Goal: Transaction & Acquisition: Register for event/course

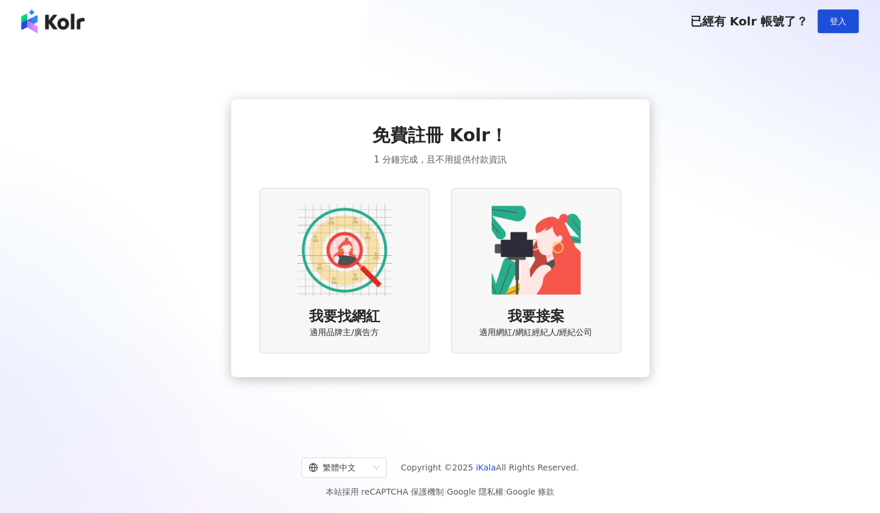
click at [387, 270] on img at bounding box center [344, 250] width 95 height 95
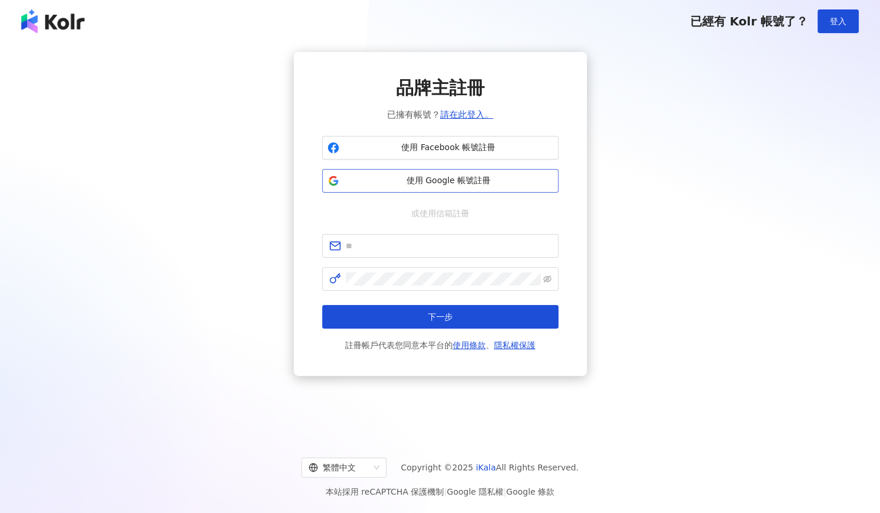
click at [467, 179] on span "使用 Google 帳號註冊" at bounding box center [448, 181] width 209 height 12
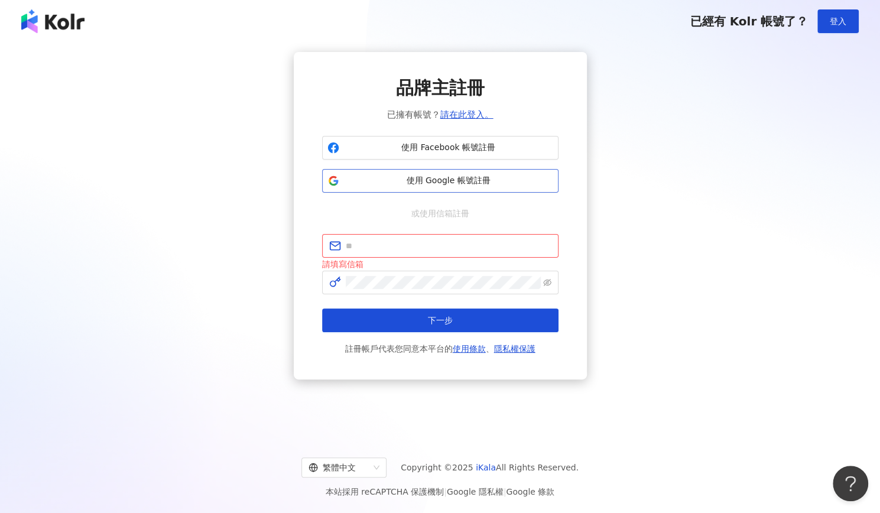
click at [469, 174] on button "使用 Google 帳號註冊" at bounding box center [440, 181] width 236 height 24
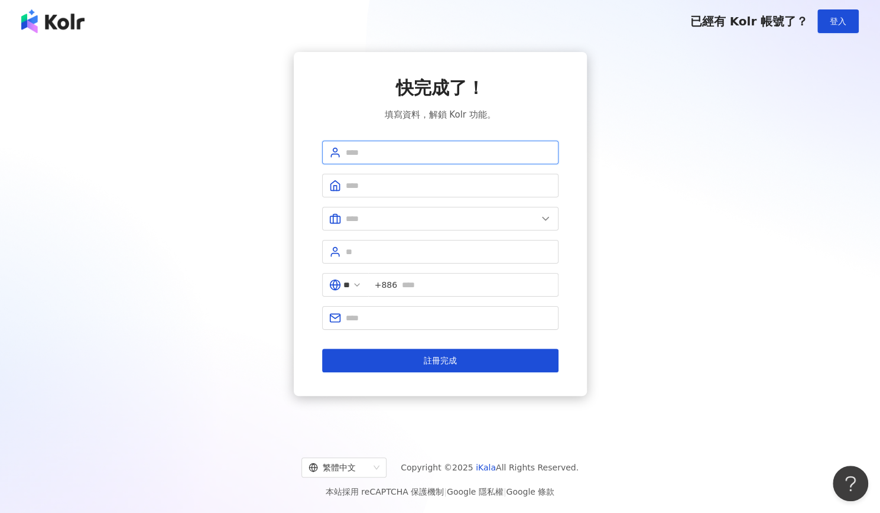
click at [440, 153] on input "text" at bounding box center [449, 152] width 206 height 13
type input "******"
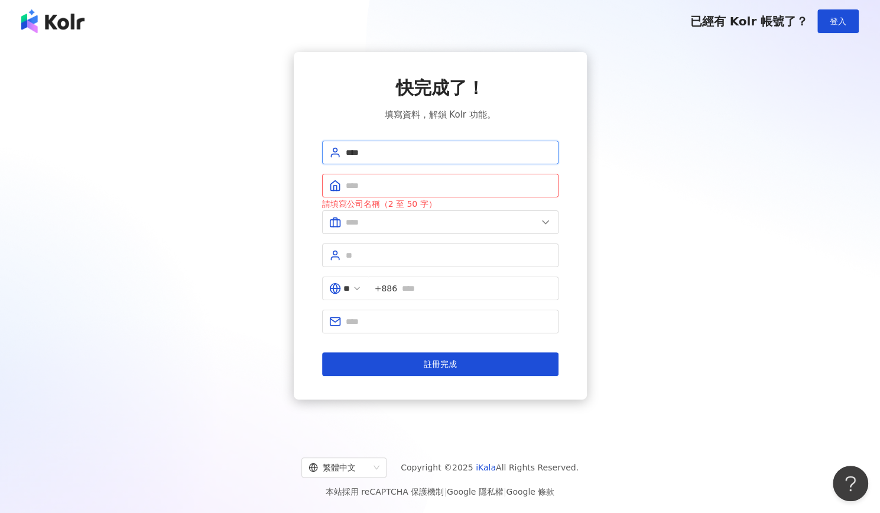
type input "****"
type input "******"
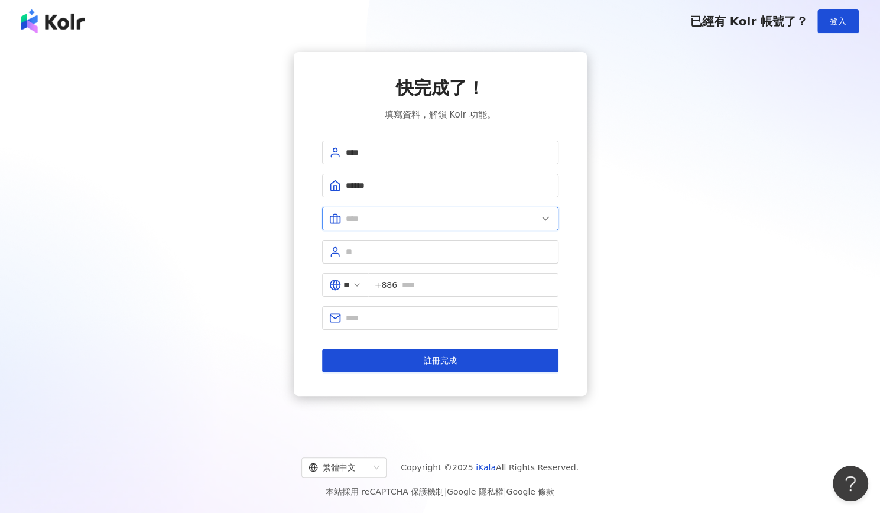
click at [435, 218] on input "text" at bounding box center [442, 218] width 192 height 13
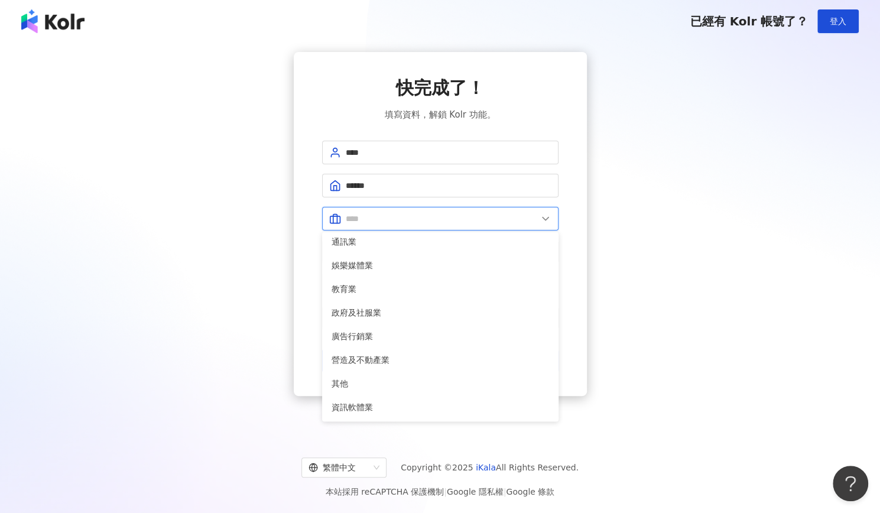
scroll to position [241, 0]
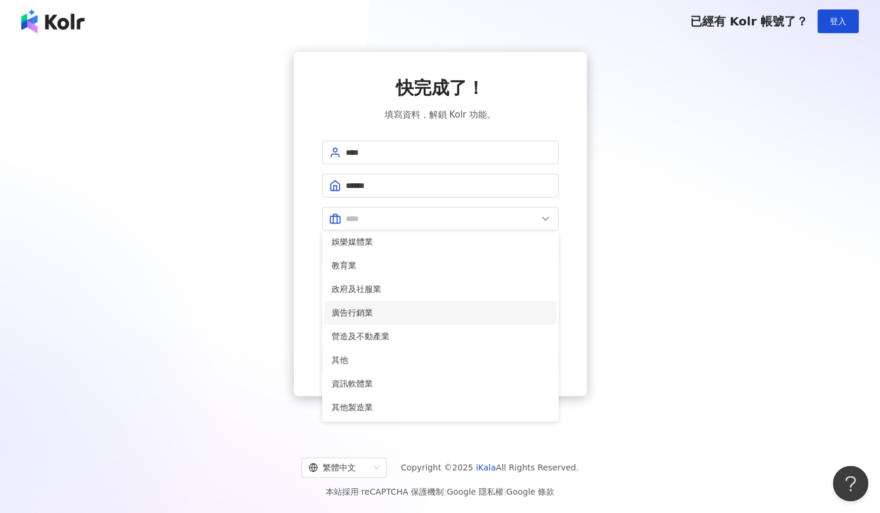
click at [404, 316] on span "廣告行銷業" at bounding box center [441, 312] width 218 height 13
type input "*****"
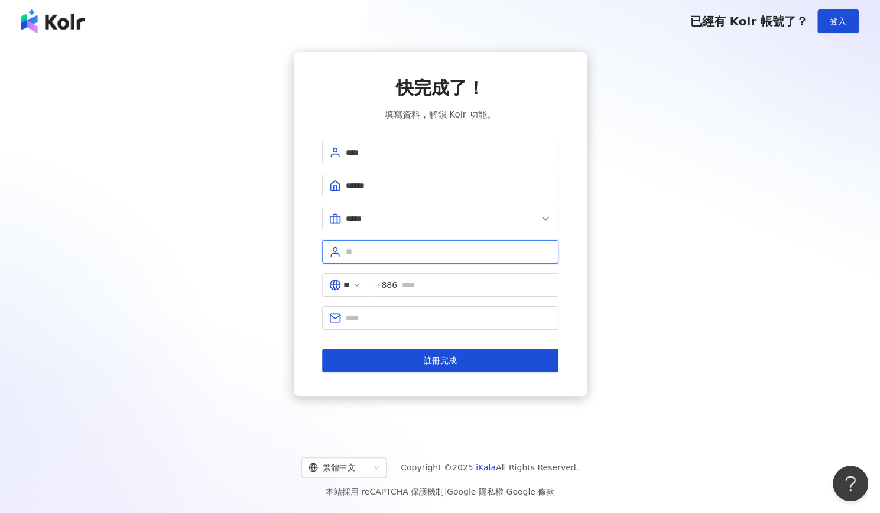
click at [449, 255] on input "text" at bounding box center [449, 251] width 206 height 13
type input "*"
type input "**"
click at [439, 284] on input "text" at bounding box center [477, 284] width 150 height 13
click at [346, 284] on input "**" at bounding box center [346, 284] width 7 height 13
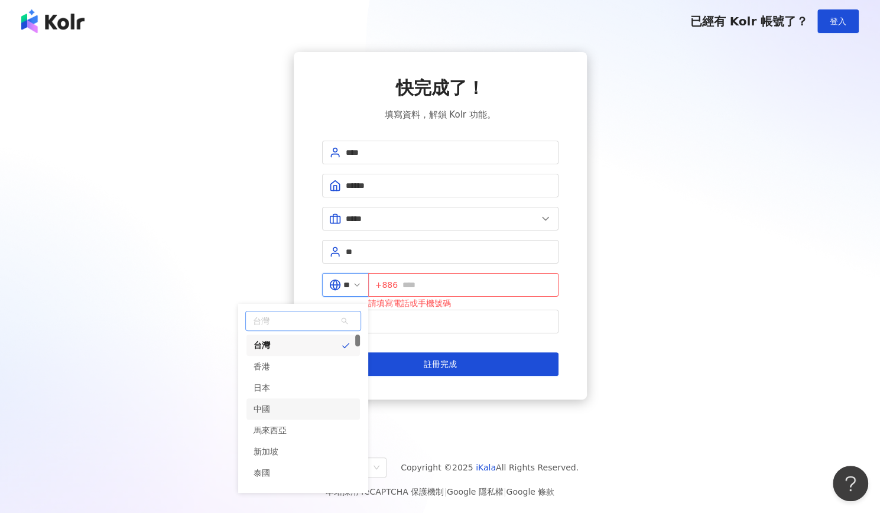
click at [299, 408] on div "中國" at bounding box center [302, 408] width 113 height 21
type input "**"
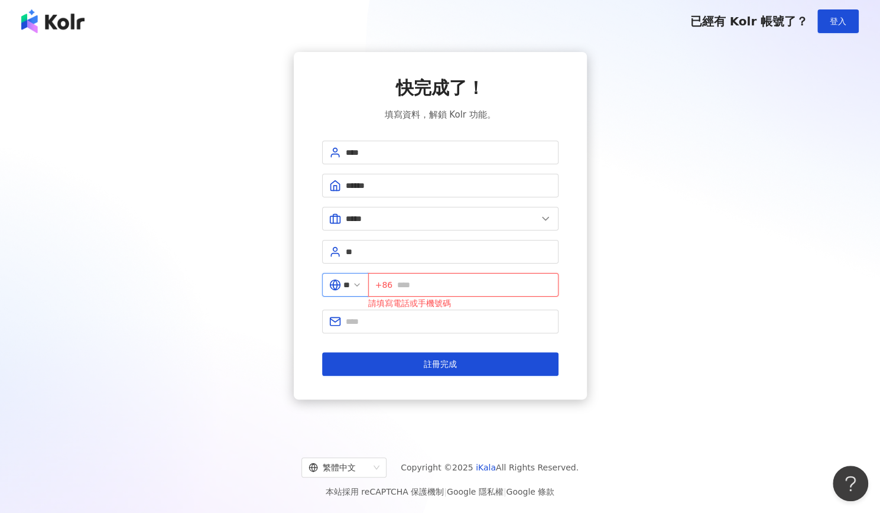
click at [460, 287] on input "text" at bounding box center [474, 284] width 154 height 13
type input "**********"
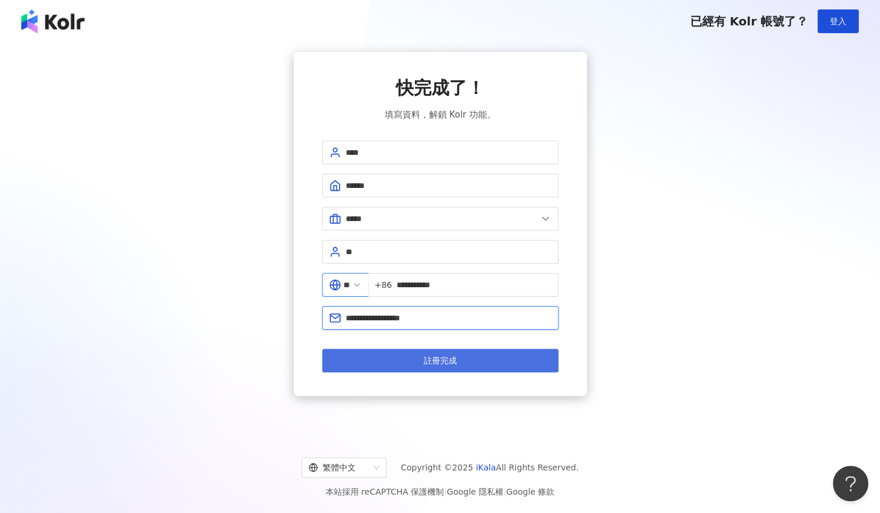
type input "**********"
click at [419, 355] on button "註冊完成" at bounding box center [440, 361] width 236 height 24
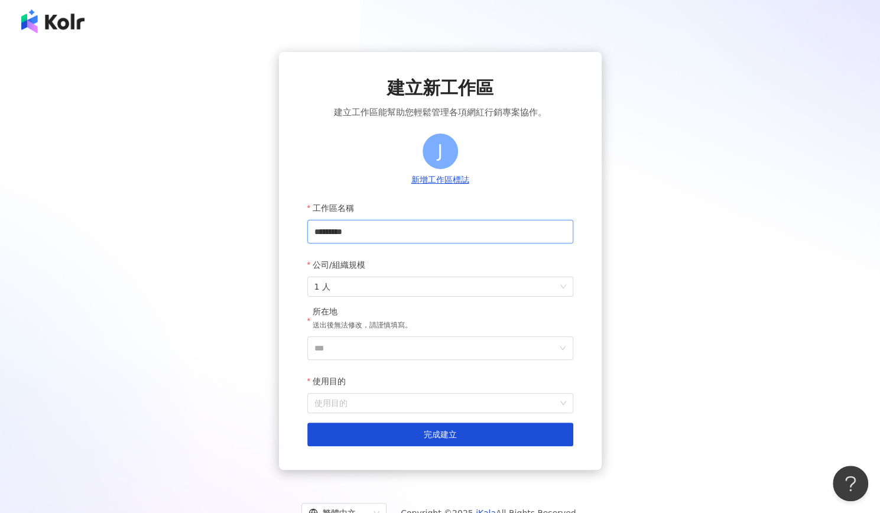
click at [436, 232] on input "*********" at bounding box center [440, 232] width 266 height 24
type input "****"
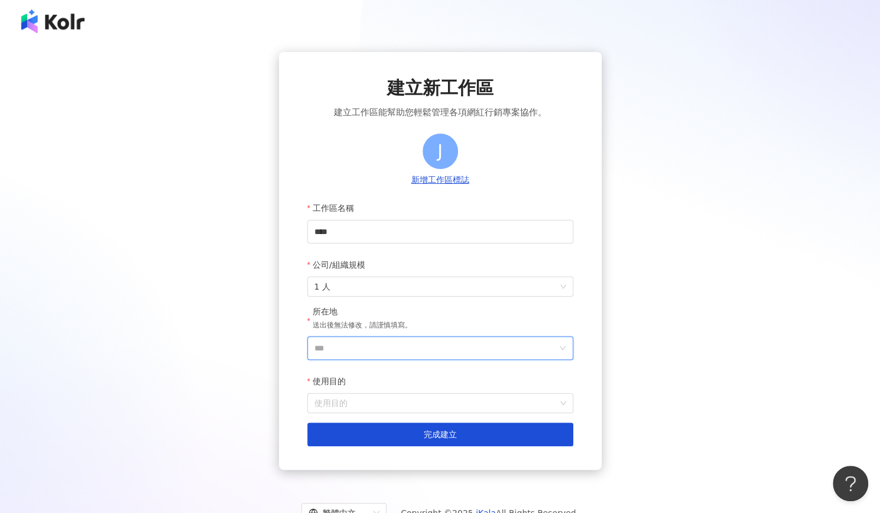
click at [435, 347] on input "***" at bounding box center [435, 348] width 242 height 22
click at [492, 226] on div "日本" at bounding box center [508, 223] width 113 height 21
click at [371, 412] on input "使用目的" at bounding box center [440, 403] width 252 height 19
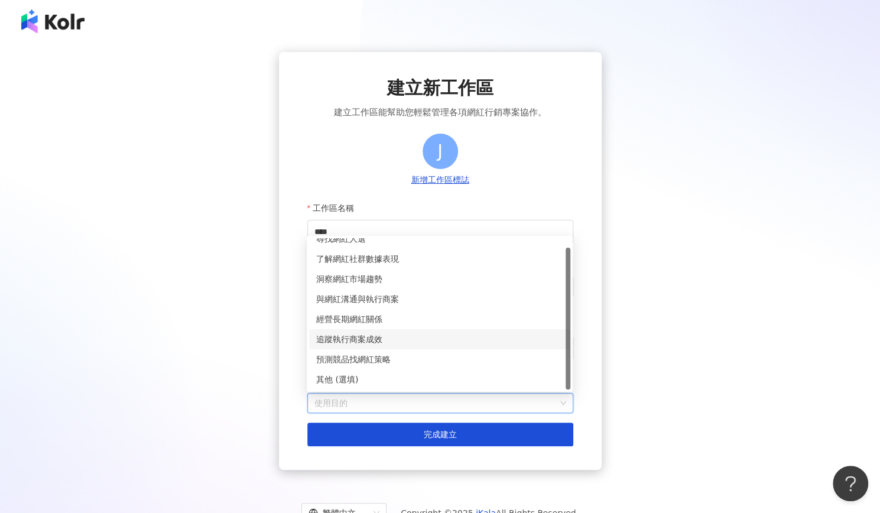
scroll to position [1, 0]
click at [385, 245] on div "尋找網紅人選" at bounding box center [439, 238] width 261 height 20
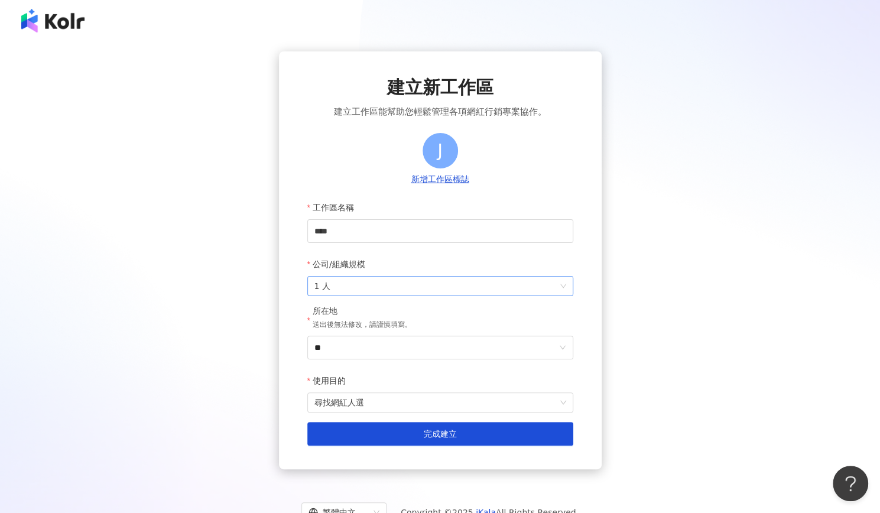
click at [411, 292] on span "1 人" at bounding box center [440, 286] width 252 height 19
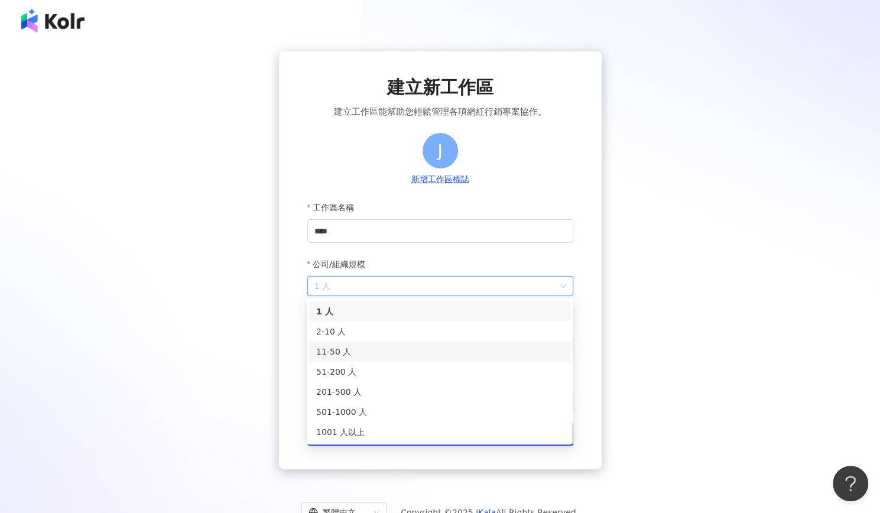
click at [419, 351] on div "11-50 人" at bounding box center [439, 351] width 247 height 13
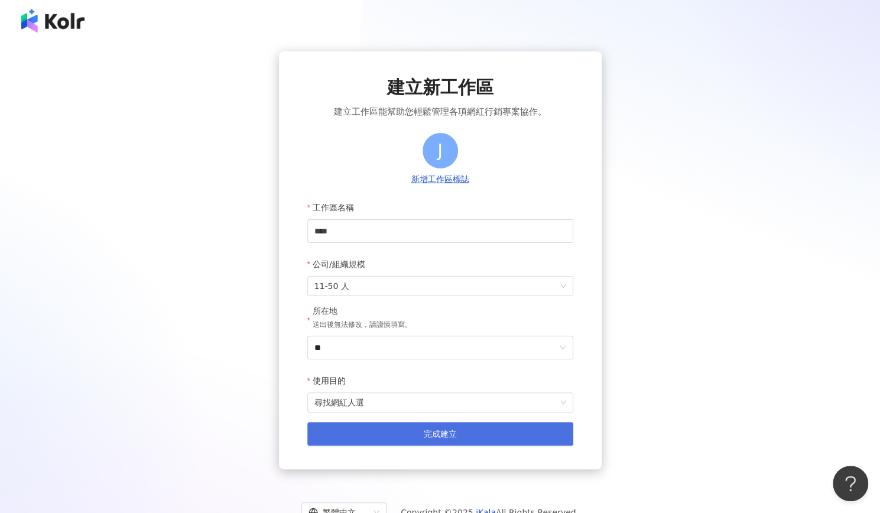
click at [441, 439] on span "完成建立" at bounding box center [440, 433] width 33 height 9
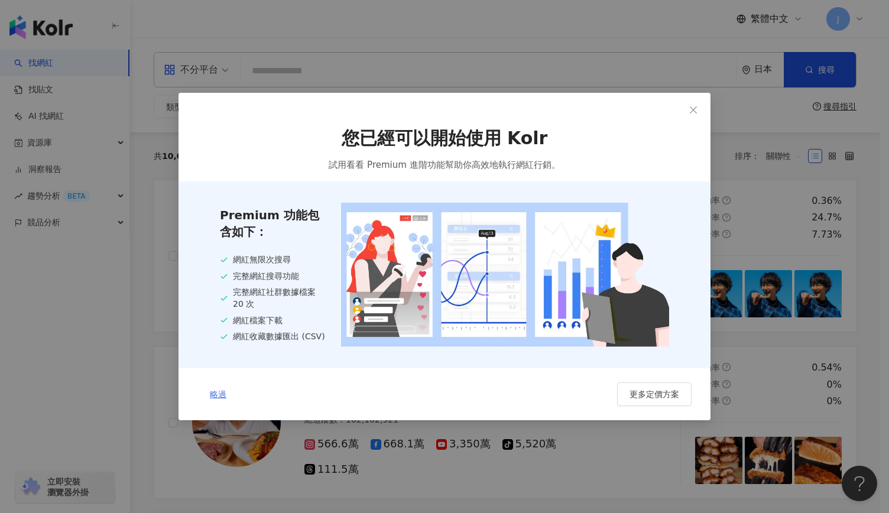
click at [221, 395] on span "略過" at bounding box center [218, 394] width 17 height 9
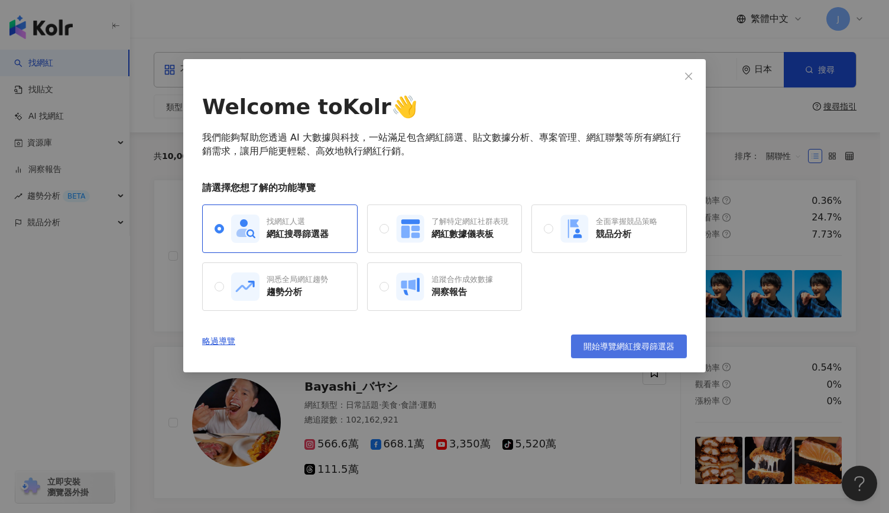
click at [601, 344] on span "開始導覽網紅搜尋篩選器" at bounding box center [628, 346] width 91 height 9
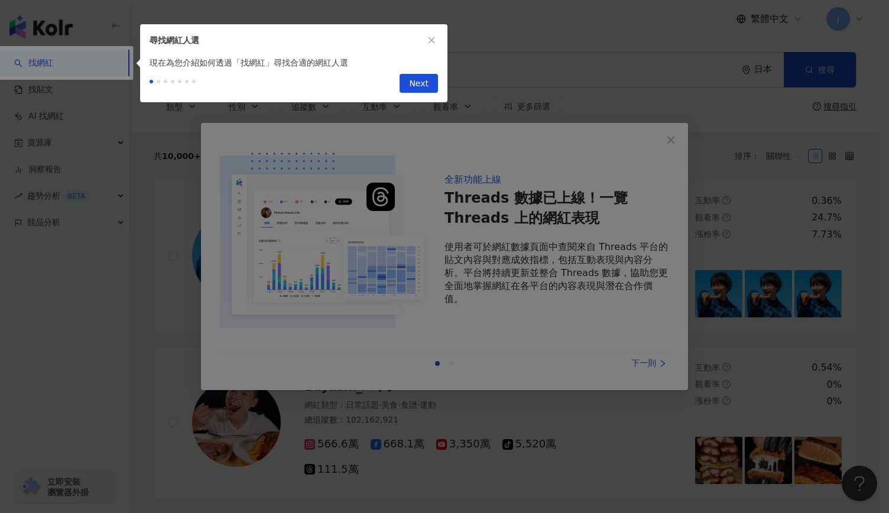
click at [610, 326] on div at bounding box center [444, 256] width 889 height 513
click at [433, 41] on icon "close" at bounding box center [431, 40] width 8 height 8
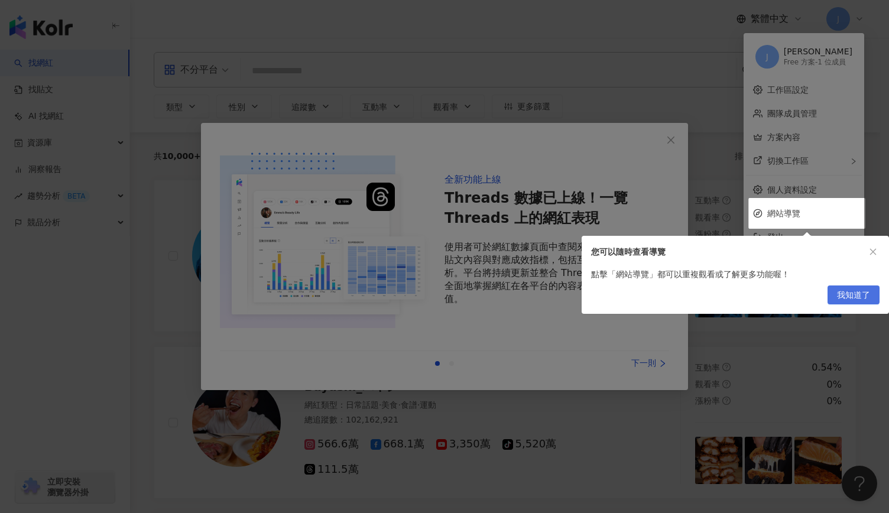
click at [846, 297] on span "我知道了" at bounding box center [853, 295] width 33 height 19
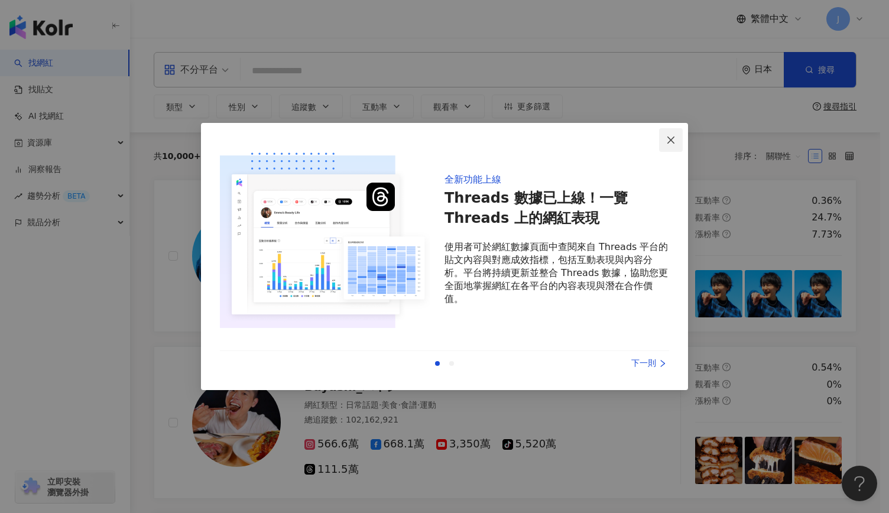
click at [667, 141] on icon "close" at bounding box center [670, 139] width 9 height 9
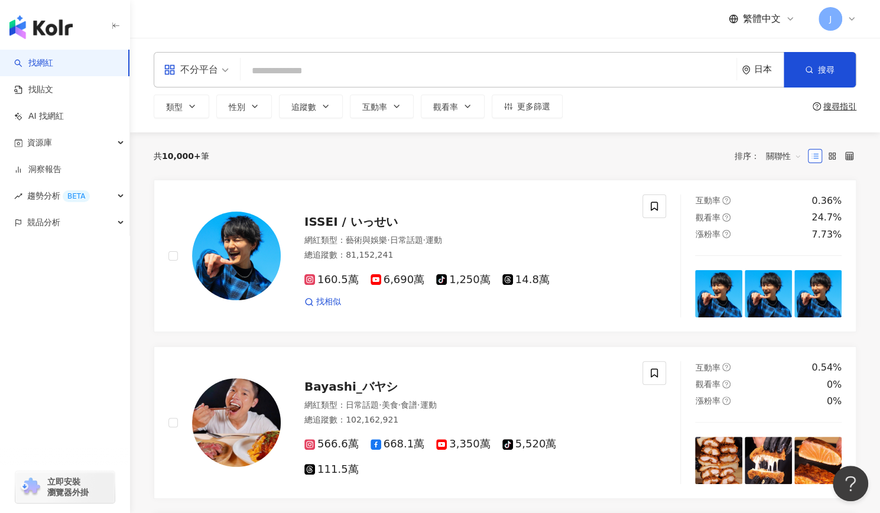
click at [394, 72] on input "search" at bounding box center [488, 71] width 486 height 22
click at [744, 77] on div "日本" at bounding box center [763, 70] width 42 height 34
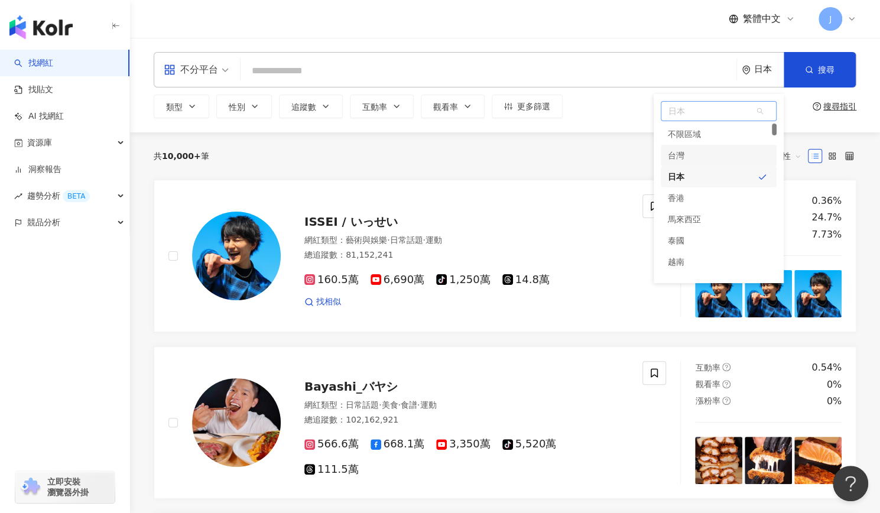
click at [697, 156] on div "台灣" at bounding box center [719, 155] width 116 height 21
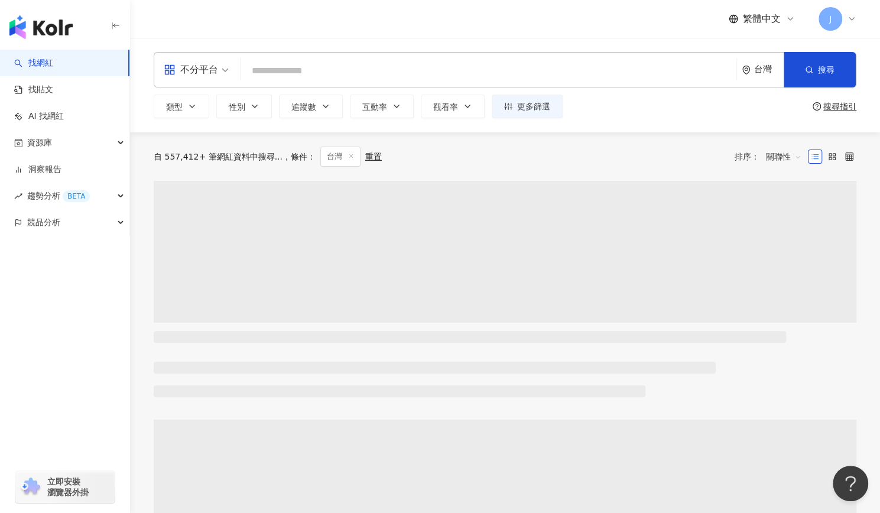
click at [492, 71] on input "search" at bounding box center [488, 71] width 486 height 22
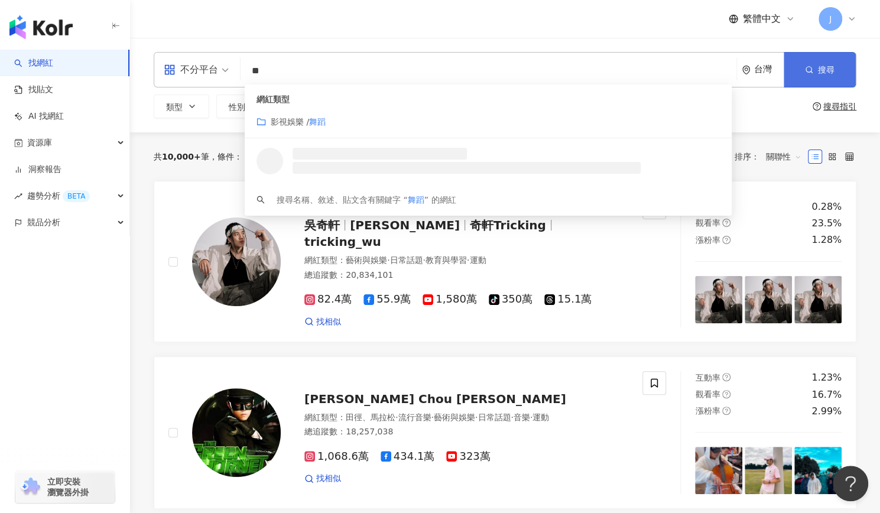
type input "**"
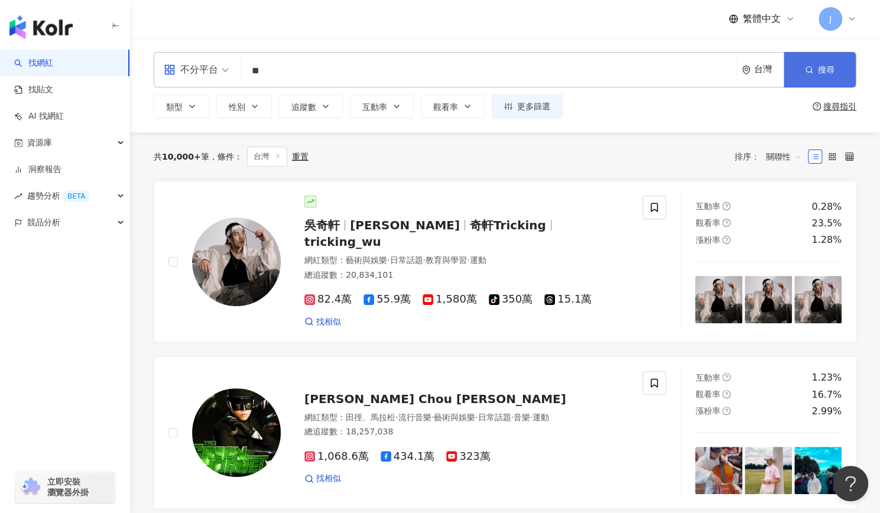
click at [799, 64] on button "搜尋" at bounding box center [820, 69] width 72 height 35
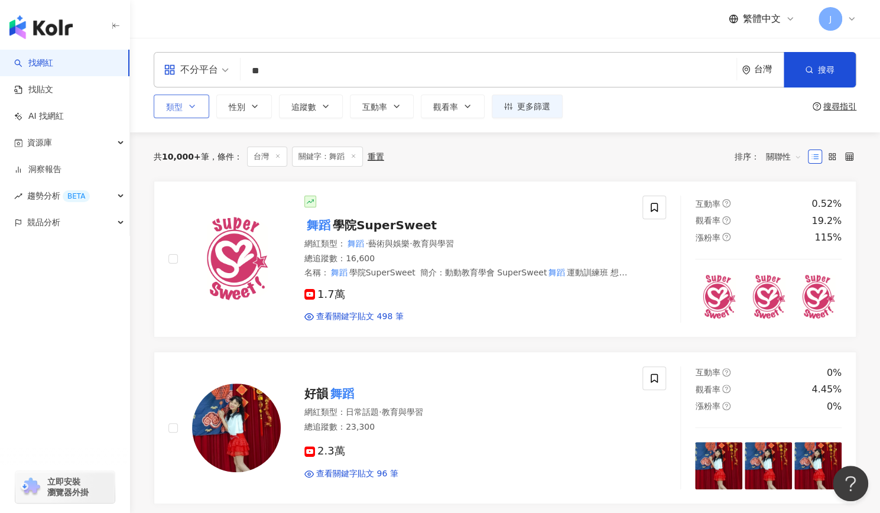
click at [195, 106] on icon "button" at bounding box center [191, 106] width 9 height 9
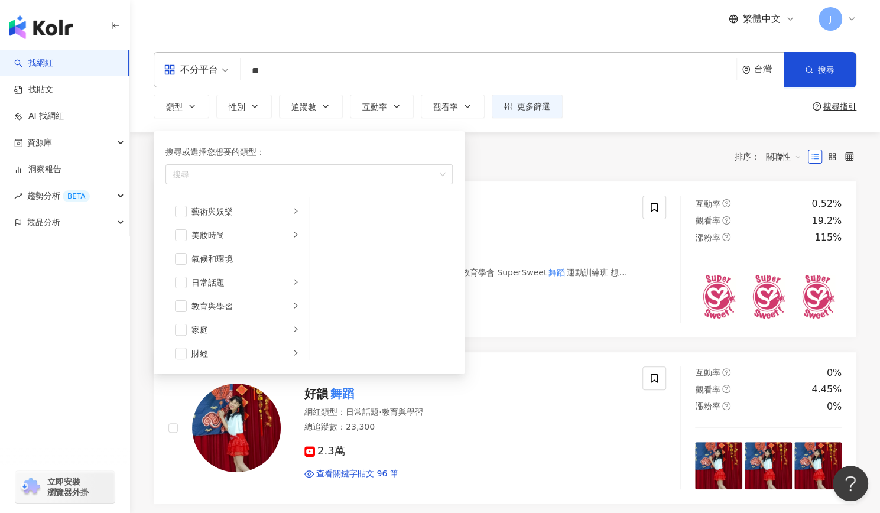
click at [628, 84] on div "不分平台 ** 台灣 搜尋 customizedTag 網紅類型 影視娛樂 / 舞蹈 搜尋名稱、敘述、貼文含有關鍵字 “ 舞蹈 ” 的網紅" at bounding box center [505, 69] width 703 height 35
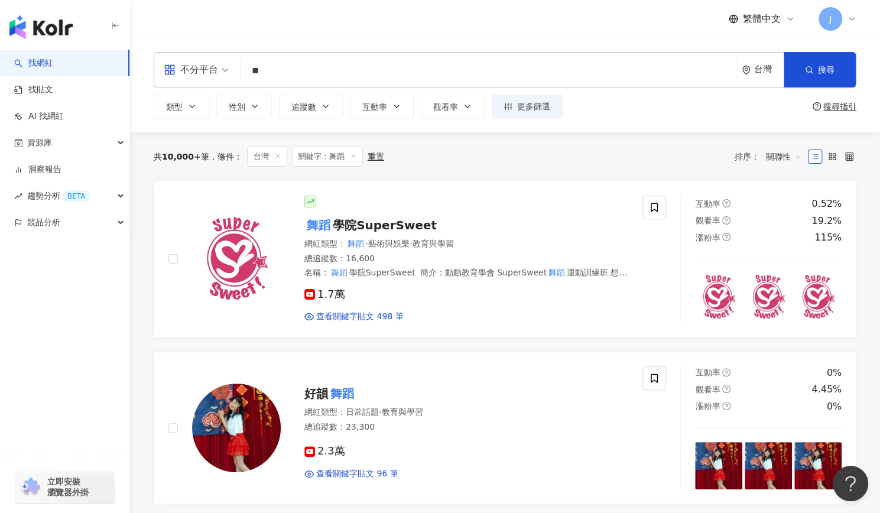
click at [603, 71] on input "**" at bounding box center [488, 71] width 486 height 22
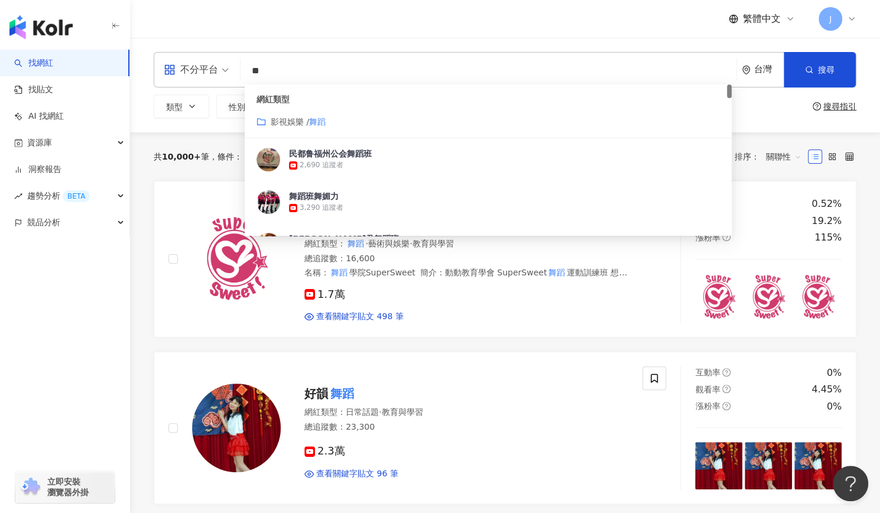
type input "*"
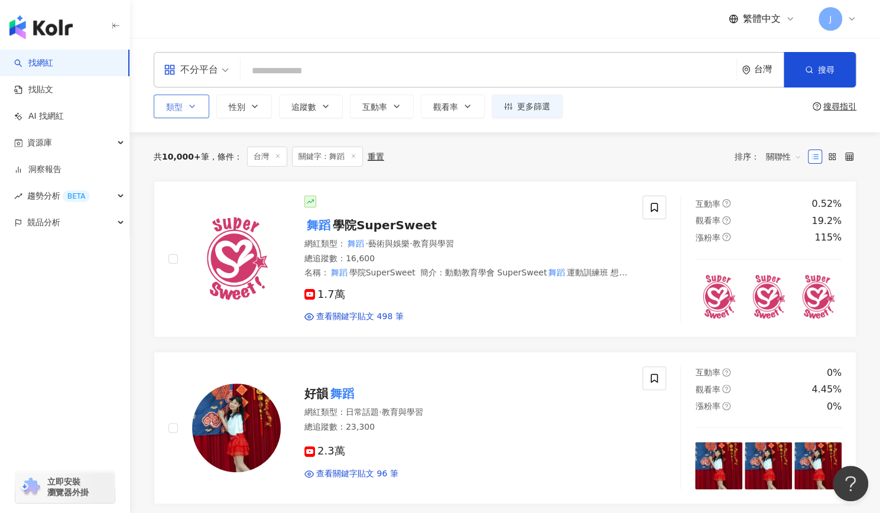
click at [180, 109] on span "類型" at bounding box center [174, 106] width 17 height 9
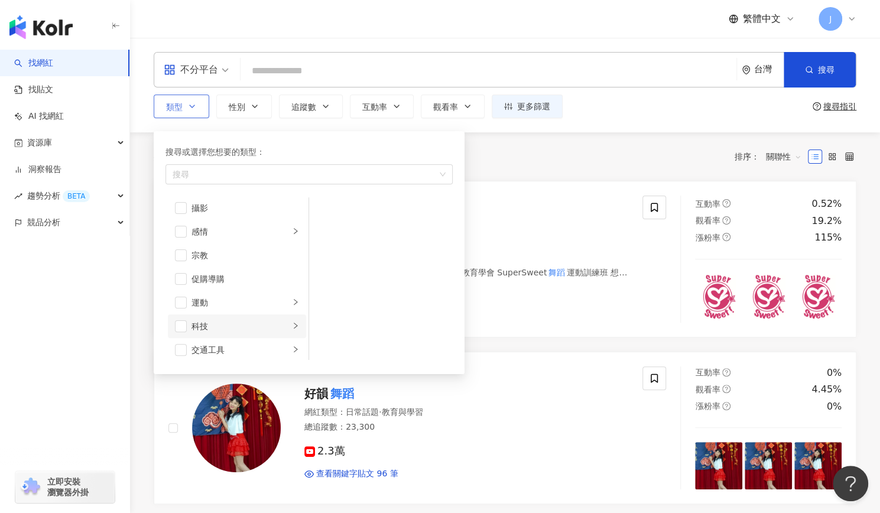
scroll to position [278, 0]
click at [244, 307] on div "感情" at bounding box center [241, 312] width 98 height 13
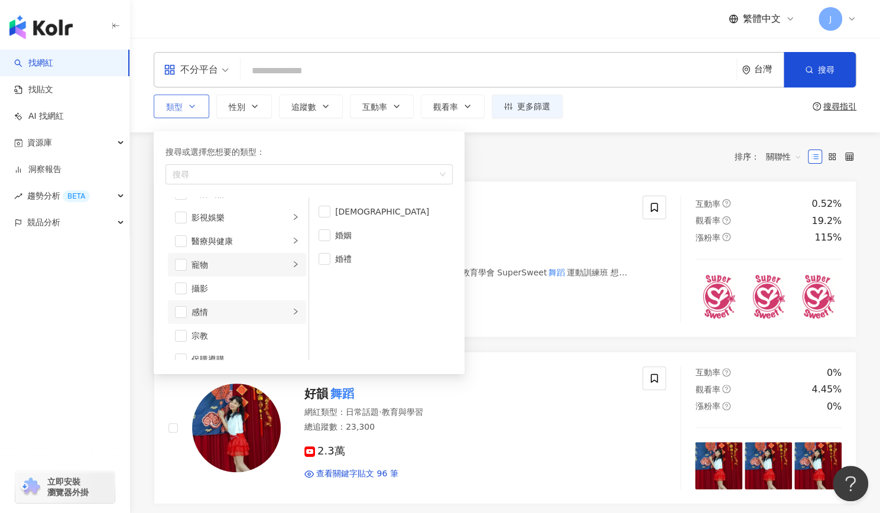
click at [243, 267] on div "寵物" at bounding box center [241, 264] width 98 height 13
click at [242, 246] on li "醫療與健康" at bounding box center [237, 241] width 138 height 24
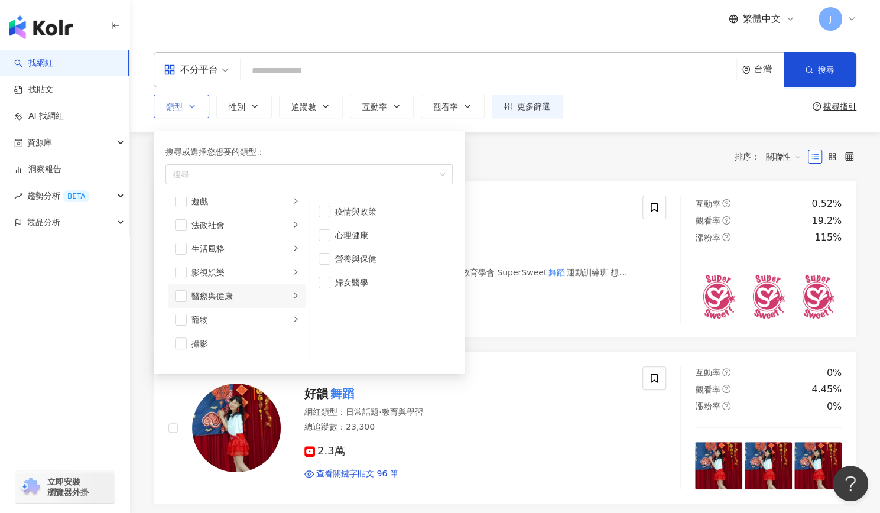
scroll to position [221, 0]
click at [238, 249] on div "生活風格" at bounding box center [241, 250] width 98 height 13
click at [245, 270] on div "影視娛樂" at bounding box center [241, 274] width 98 height 13
click at [327, 232] on span "button" at bounding box center [325, 235] width 12 height 12
click at [325, 215] on span "button" at bounding box center [325, 212] width 12 height 12
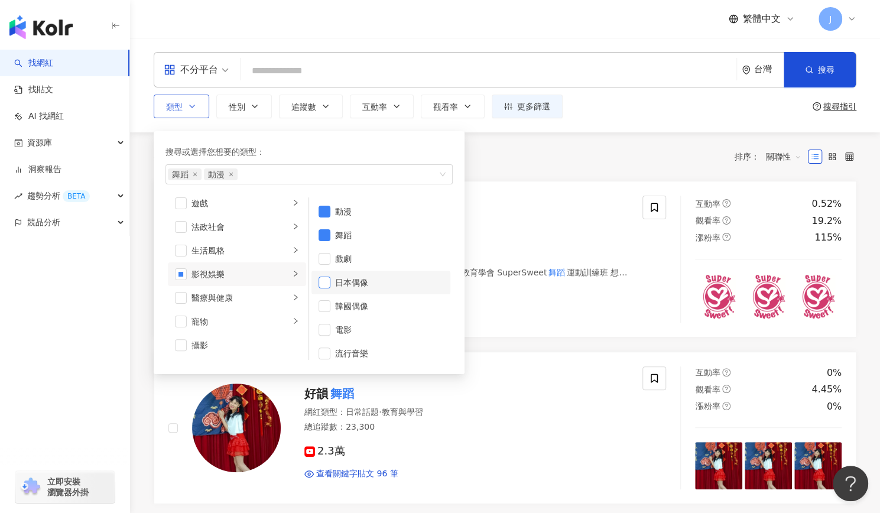
click at [329, 285] on span "button" at bounding box center [325, 283] width 12 height 12
click at [327, 278] on span "button" at bounding box center [325, 276] width 12 height 12
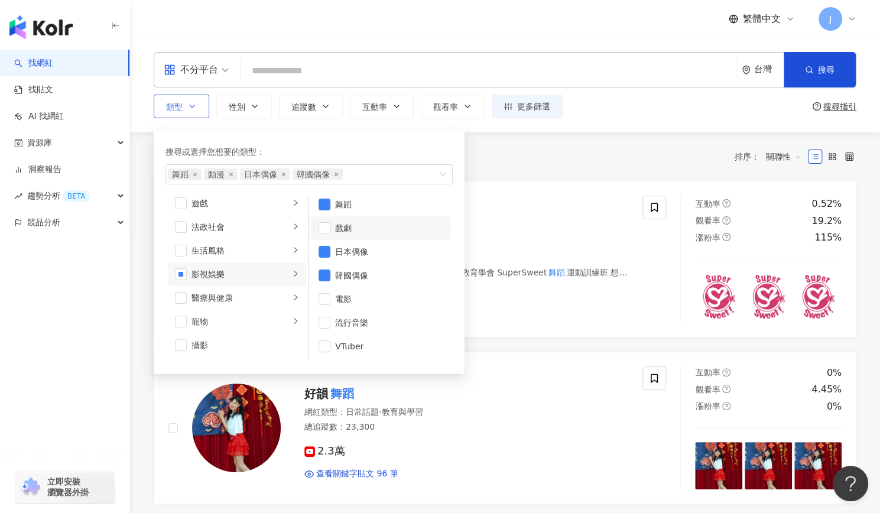
click at [327, 235] on li "戲劇" at bounding box center [381, 228] width 139 height 24
click at [322, 320] on span "button" at bounding box center [325, 323] width 12 height 12
click at [325, 235] on li "戲劇" at bounding box center [381, 228] width 139 height 24
click at [326, 345] on span "button" at bounding box center [325, 346] width 12 height 12
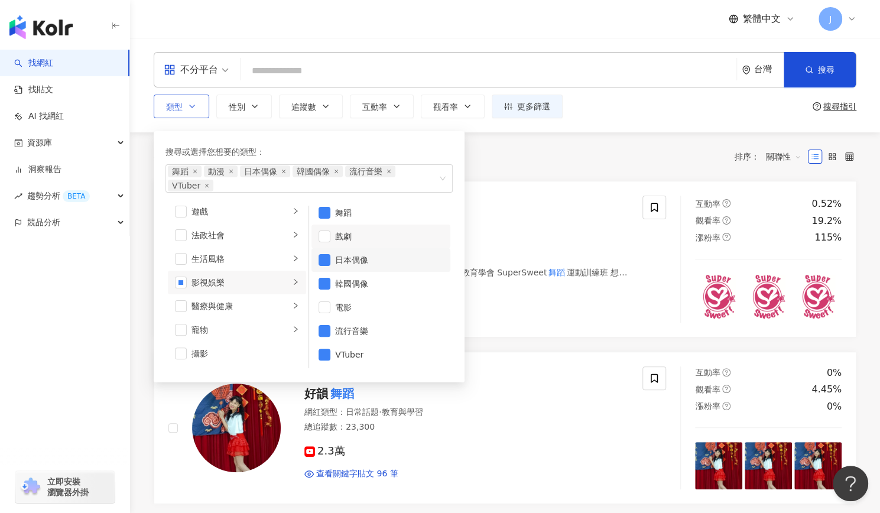
scroll to position [0, 0]
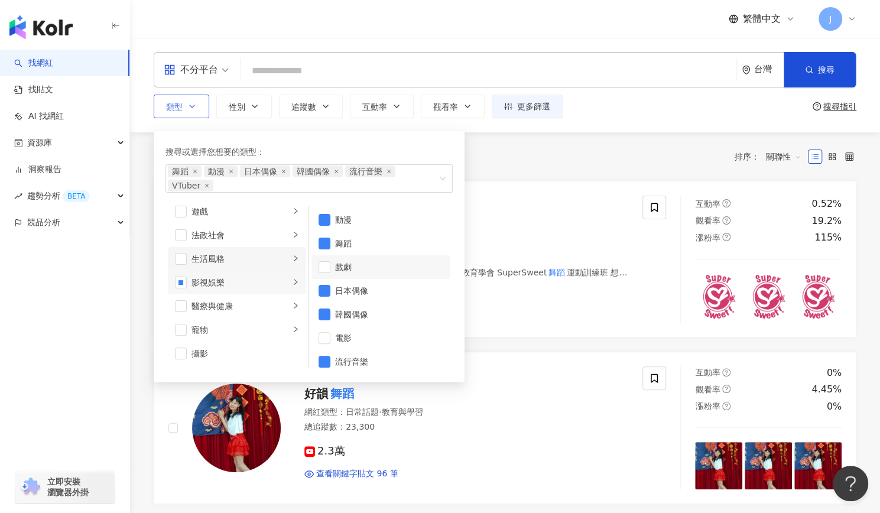
click at [235, 264] on div "生活風格" at bounding box center [241, 258] width 98 height 13
click at [252, 245] on li "法政社會" at bounding box center [237, 235] width 138 height 24
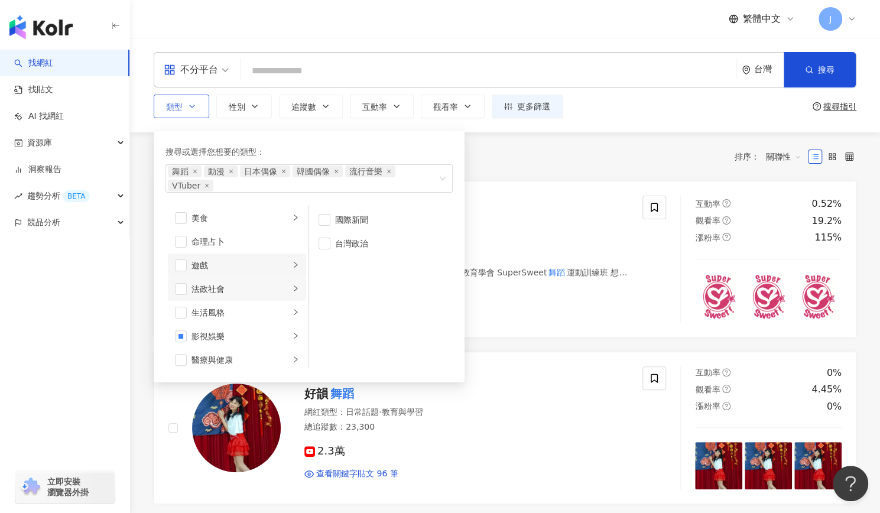
scroll to position [167, 0]
click at [248, 259] on div "遊戲" at bounding box center [241, 265] width 98 height 13
click at [241, 252] on div "美食" at bounding box center [241, 249] width 98 height 13
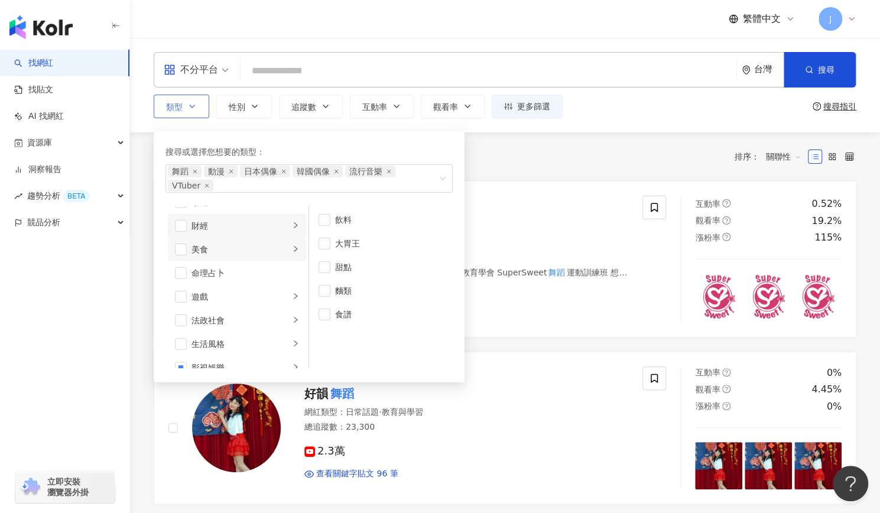
click at [238, 232] on li "財經" at bounding box center [237, 226] width 138 height 24
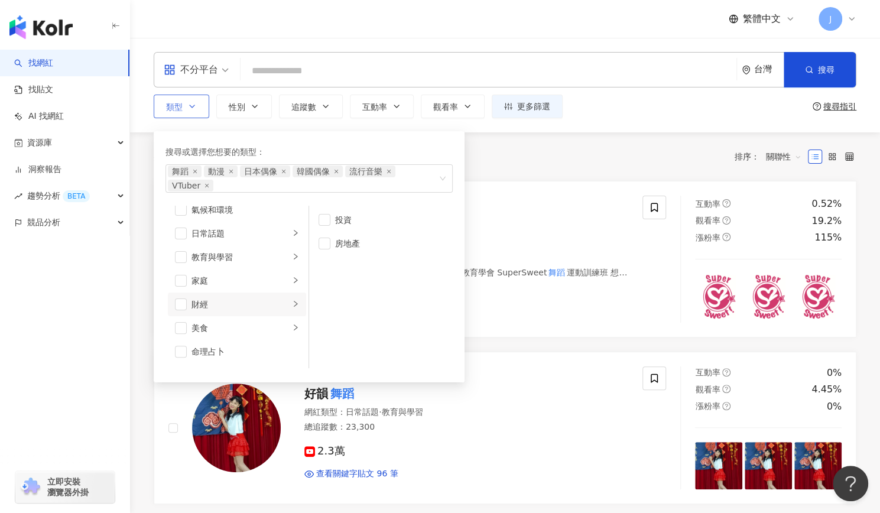
scroll to position [57, 0]
click at [236, 284] on div "家庭" at bounding box center [241, 281] width 98 height 13
click at [237, 265] on li "教育與學習" at bounding box center [237, 258] width 138 height 24
click at [235, 238] on div "日常話題" at bounding box center [241, 234] width 98 height 13
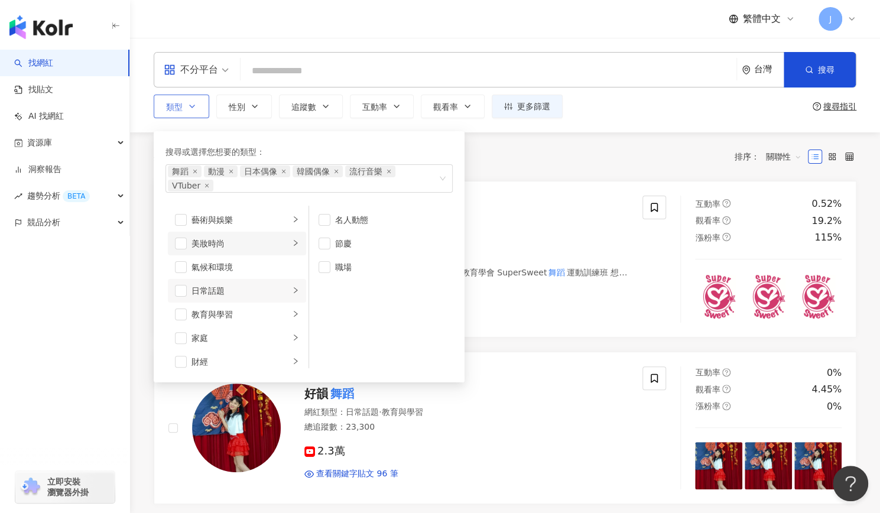
click at [246, 244] on div "美妝時尚" at bounding box center [241, 243] width 98 height 13
click at [320, 336] on span "button" at bounding box center [325, 338] width 12 height 12
click at [246, 218] on div "藝術與娛樂" at bounding box center [241, 219] width 98 height 13
click at [325, 244] on span "button" at bounding box center [325, 244] width 12 height 12
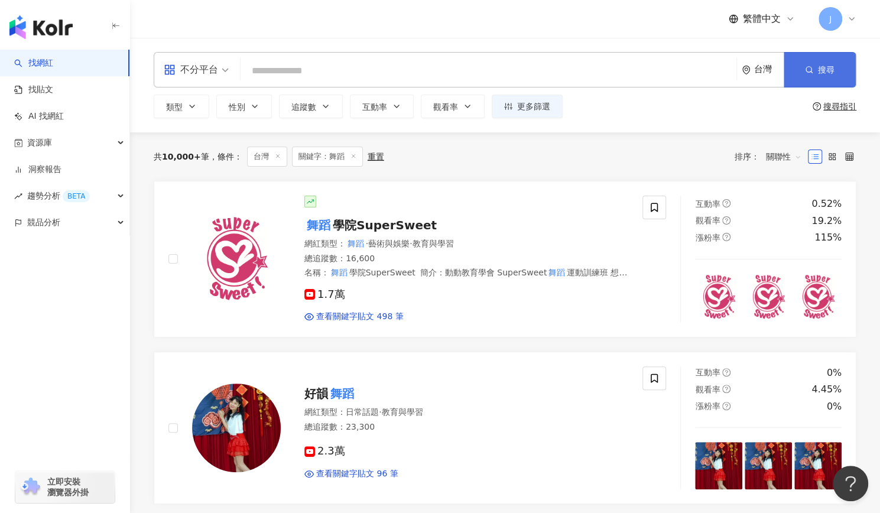
click at [823, 74] on span "搜尋" at bounding box center [826, 69] width 17 height 9
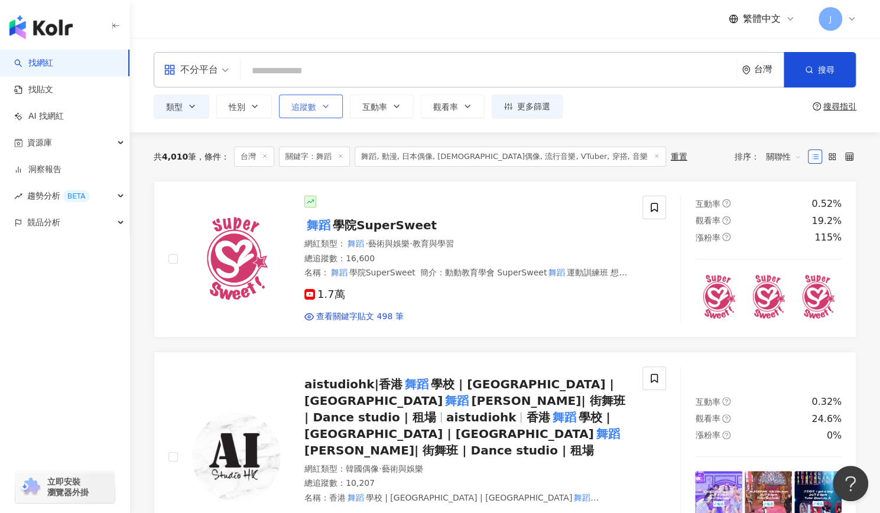
click at [319, 105] on button "追蹤數" at bounding box center [311, 107] width 64 height 24
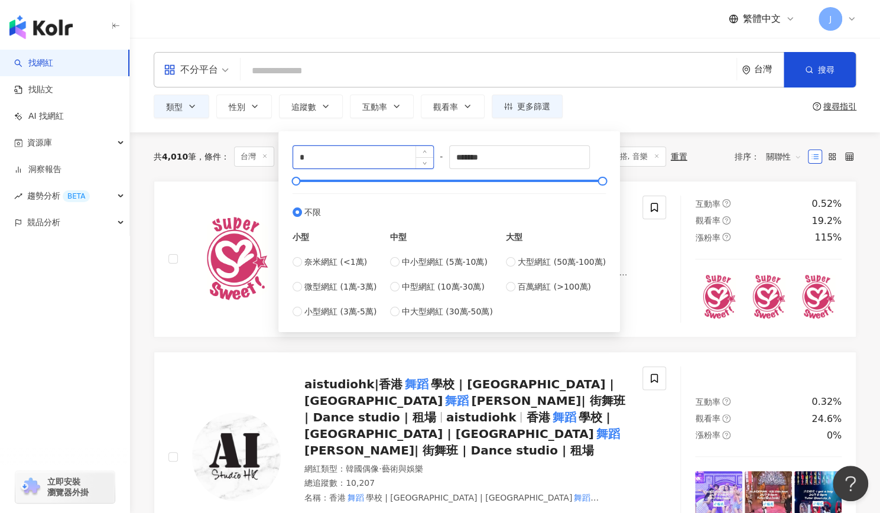
click at [387, 163] on input "*" at bounding box center [363, 157] width 140 height 22
click at [387, 163] on input "*****" at bounding box center [363, 157] width 140 height 22
type input "*"
type input "*****"
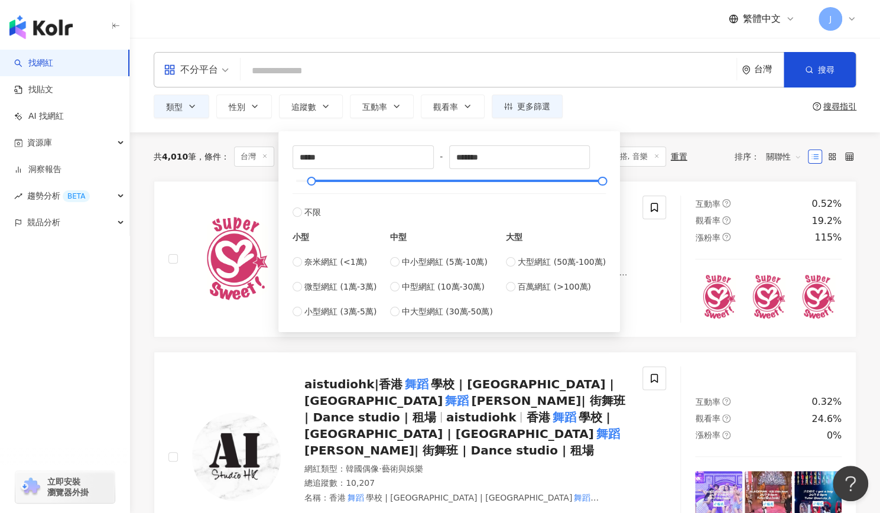
click at [629, 119] on div "不分平台 台灣 搜尋 customizedTag 網紅類型 影視娛樂 / 舞 蹈 民都鲁福州公会舞蹈班 2,690 追蹤者 舞蹈班舞媚力 3,290 追蹤者 …" at bounding box center [505, 85] width 750 height 95
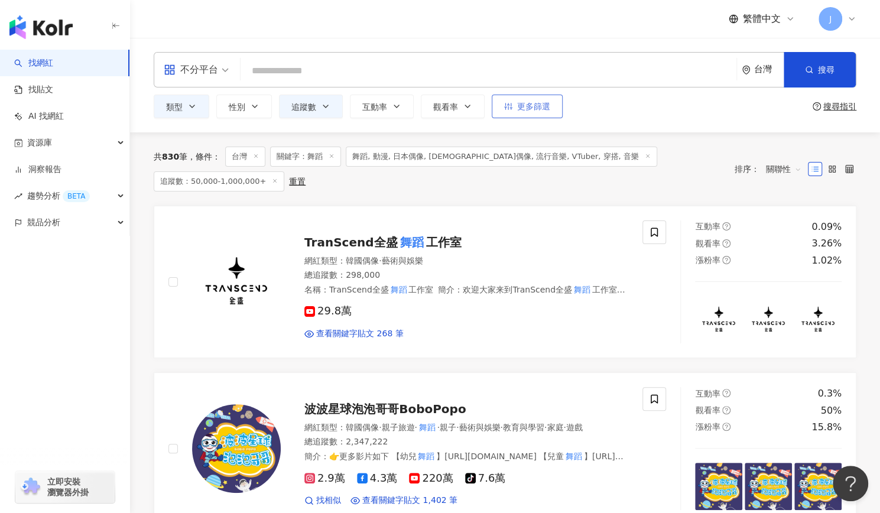
click at [527, 106] on span "更多篩選" at bounding box center [533, 106] width 33 height 9
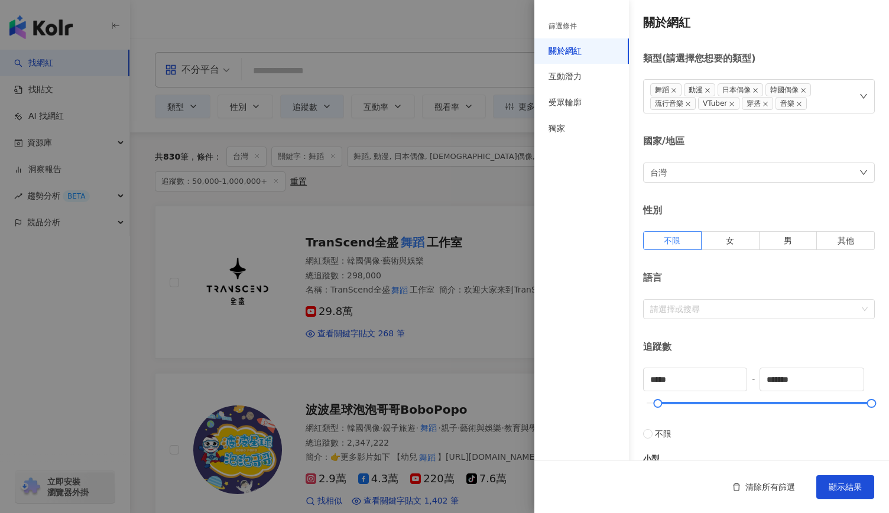
click at [462, 222] on div at bounding box center [444, 256] width 889 height 513
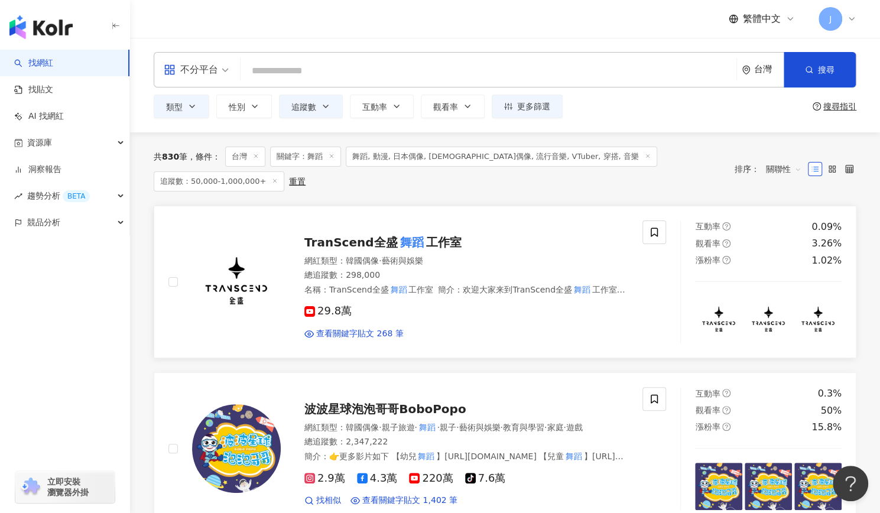
click at [426, 235] on span "工作室" at bounding box center [443, 242] width 35 height 14
click at [310, 309] on rect at bounding box center [309, 312] width 9 height 7
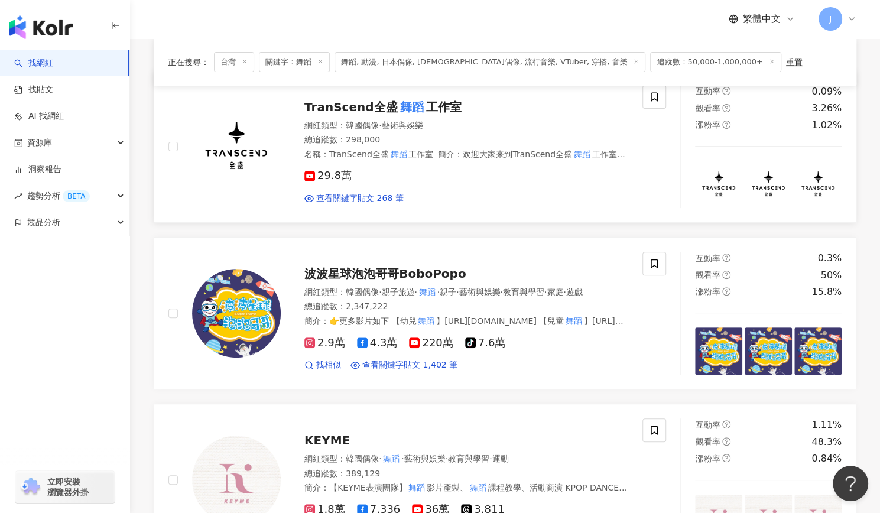
scroll to position [114, 0]
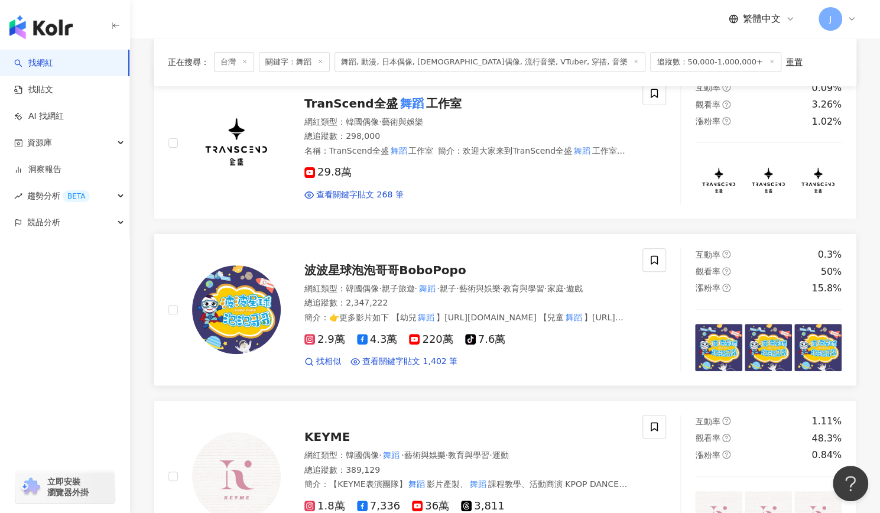
click at [398, 265] on span "波波星球泡泡哥哥BoboPopo" at bounding box center [385, 270] width 162 height 14
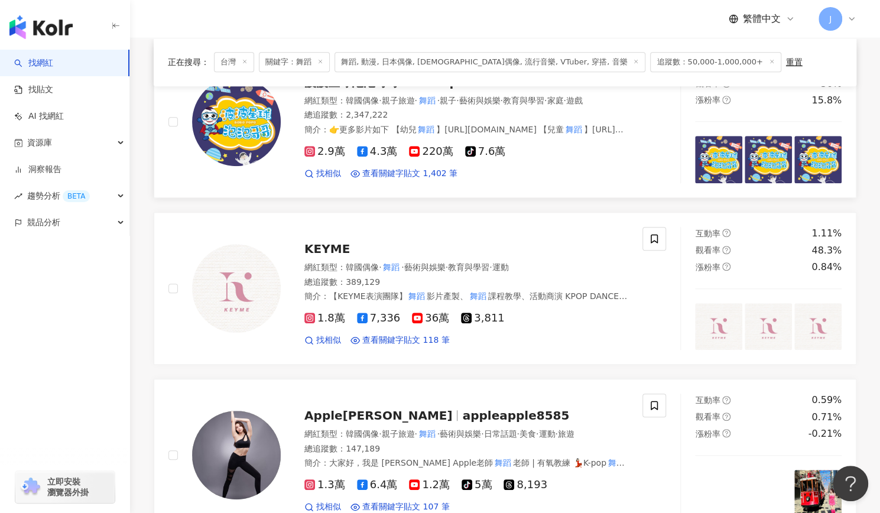
scroll to position [303, 0]
click at [330, 250] on span "KEYME" at bounding box center [327, 248] width 46 height 14
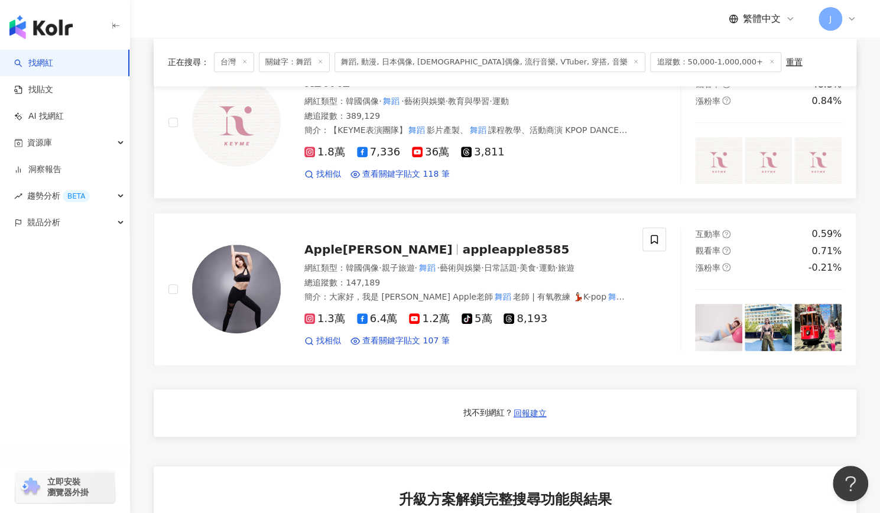
scroll to position [469, 0]
click at [462, 250] on span "appleapple8585" at bounding box center [515, 249] width 107 height 14
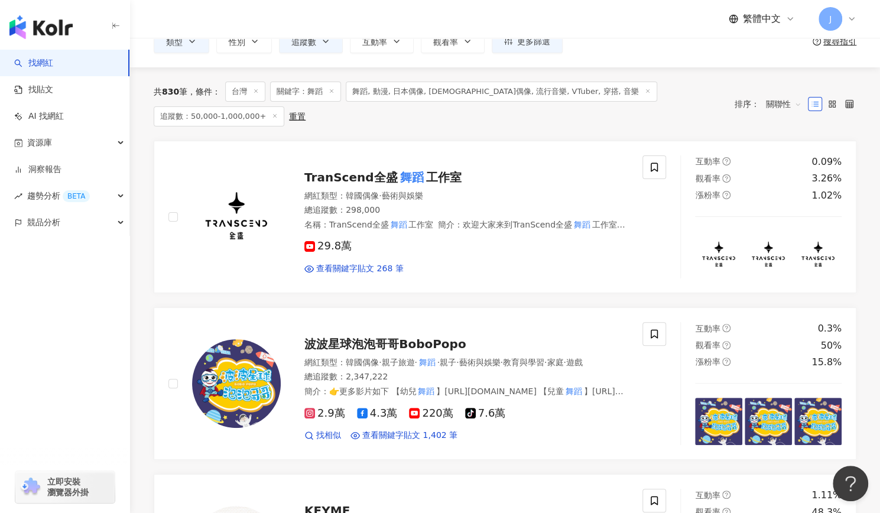
scroll to position [0, 0]
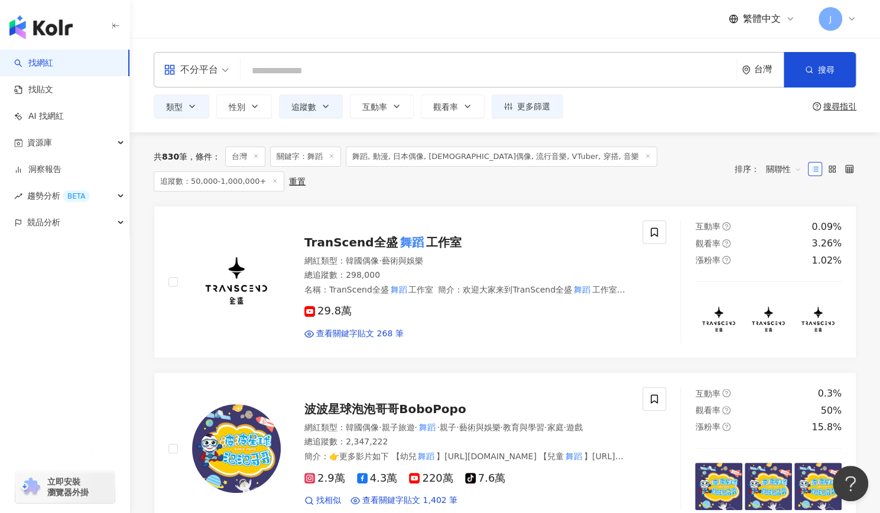
click at [384, 155] on span "舞蹈, 動漫, 日本偶像, 韓國偶像, 流行音樂, VTuber, 穿搭, 音樂" at bounding box center [501, 157] width 311 height 20
click at [645, 155] on icon at bounding box center [648, 156] width 6 height 6
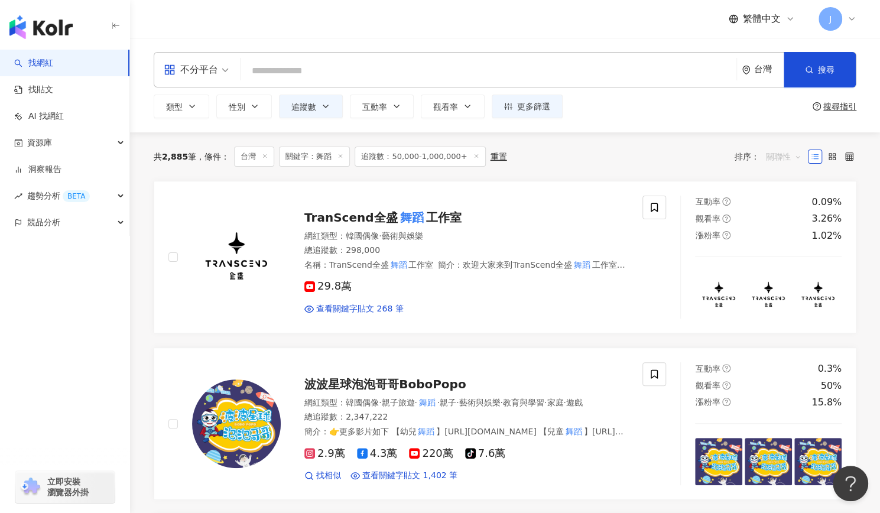
click at [772, 157] on span "關聯性" at bounding box center [783, 156] width 35 height 19
click at [781, 206] on div "追蹤數" at bounding box center [784, 200] width 30 height 13
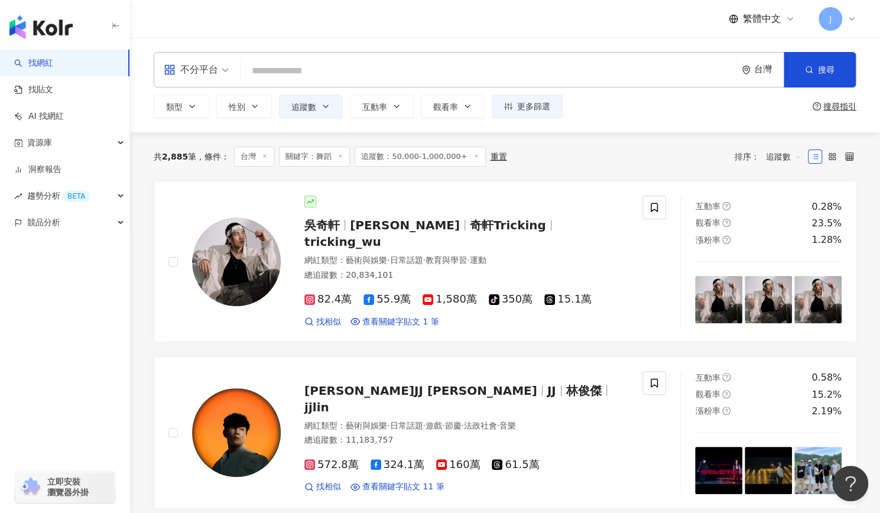
click at [780, 150] on span "追蹤數" at bounding box center [783, 156] width 35 height 19
click at [780, 183] on div "關聯性" at bounding box center [784, 180] width 30 height 13
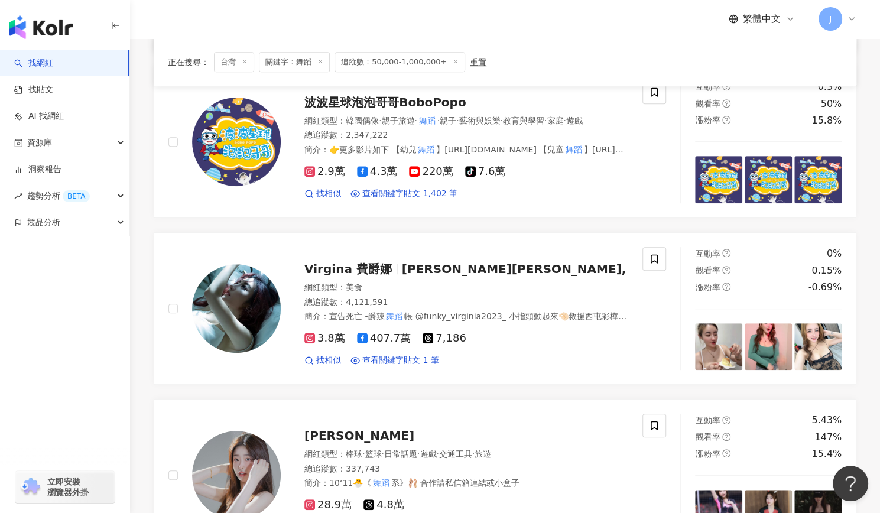
scroll to position [344, 0]
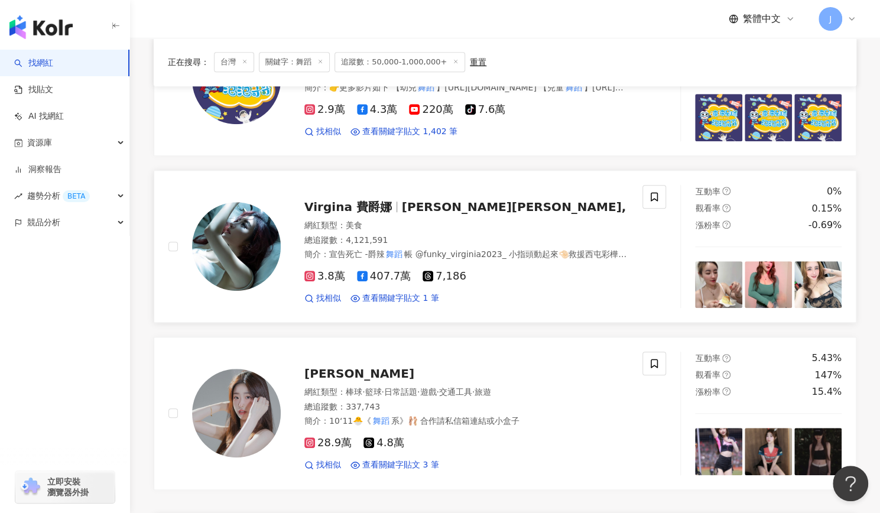
click at [402, 214] on span "費爵娜," at bounding box center [514, 207] width 224 height 14
click at [323, 376] on span "柳昕" at bounding box center [359, 373] width 110 height 14
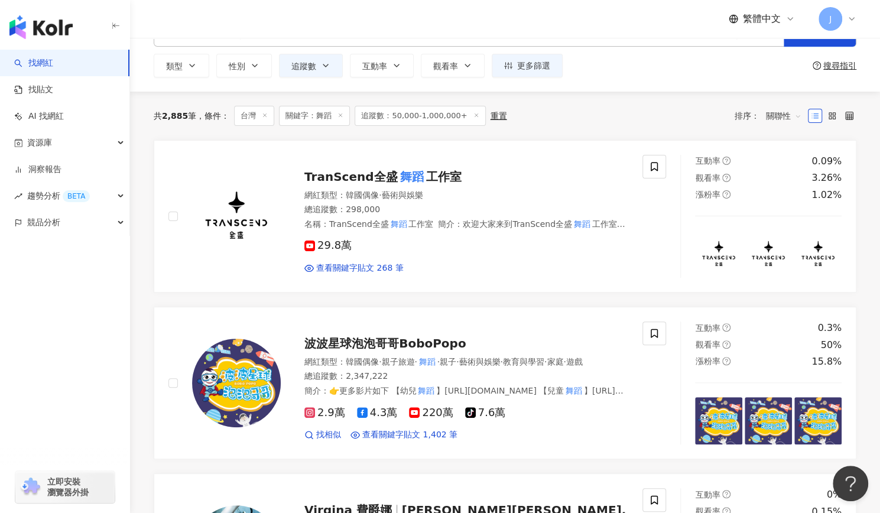
scroll to position [40, 0]
click at [765, 113] on div "關聯性" at bounding box center [784, 116] width 48 height 19
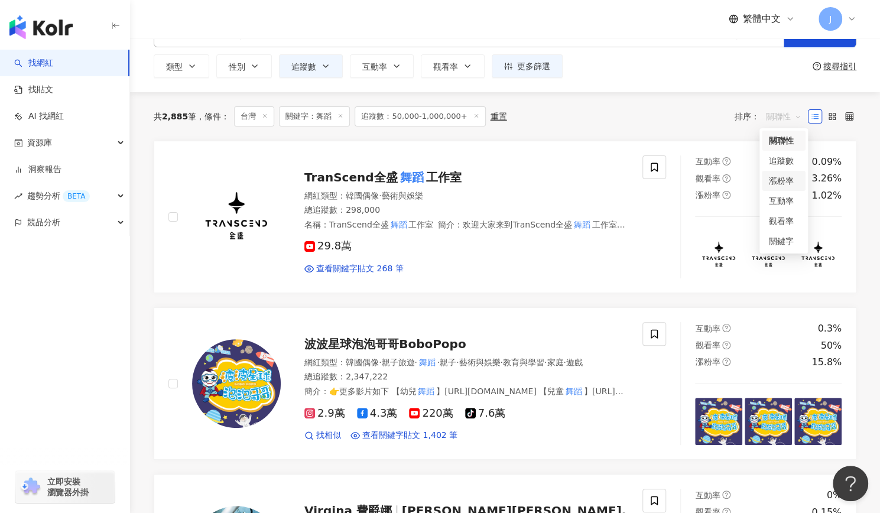
click at [783, 178] on div "漲粉率" at bounding box center [784, 180] width 30 height 13
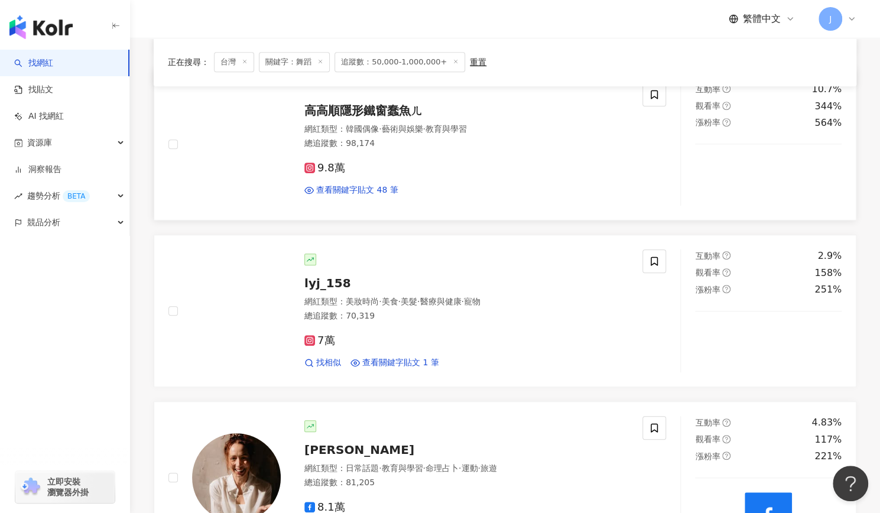
scroll to position [280, 0]
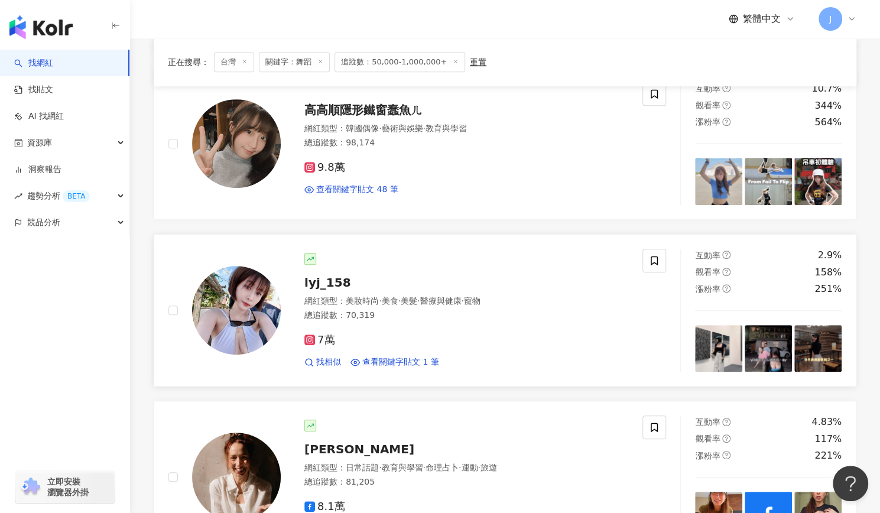
click at [329, 282] on span "lyj_158" at bounding box center [327, 282] width 47 height 14
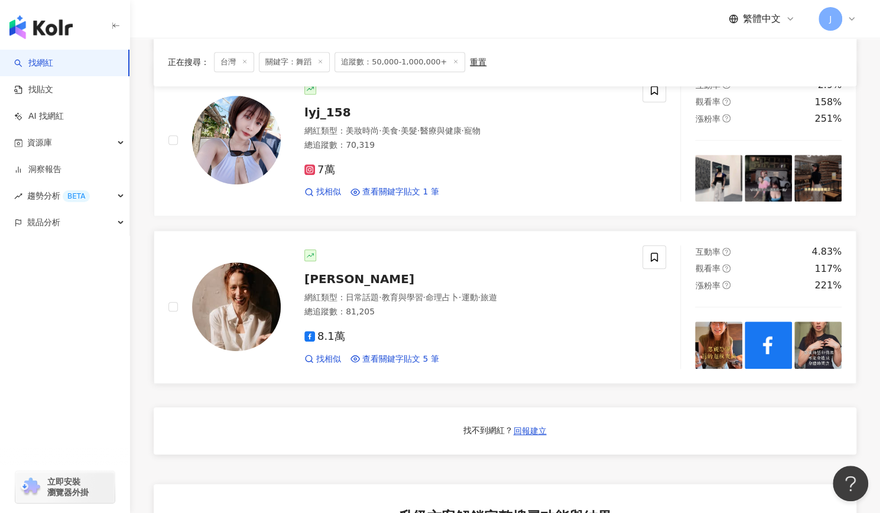
click at [336, 281] on span "[PERSON_NAME]" at bounding box center [359, 279] width 110 height 14
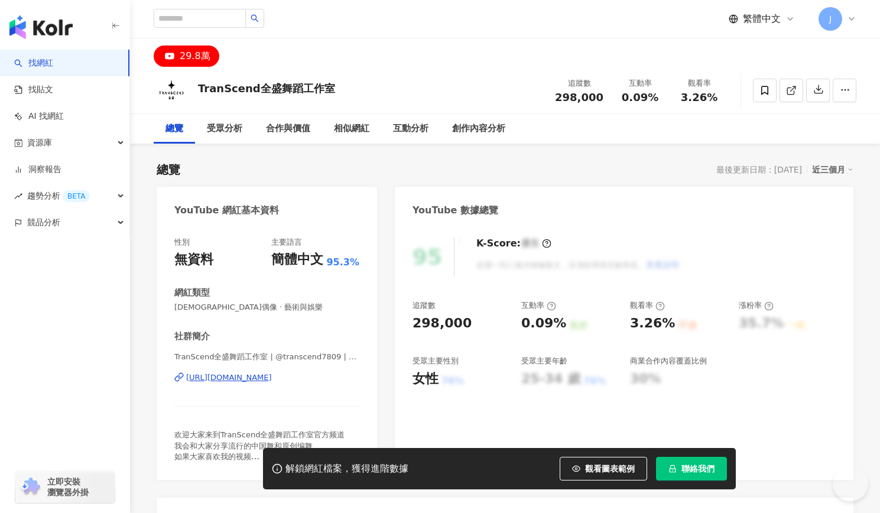
click at [272, 378] on div "https://www.youtube.com/channel/UCvFsPunK5bTii6jqTiqlkUw" at bounding box center [229, 377] width 86 height 11
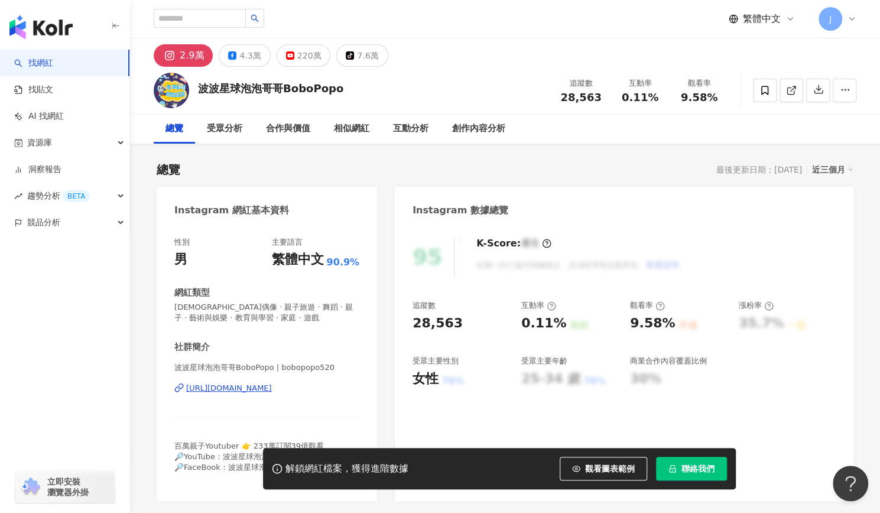
click at [272, 386] on div "https://www.instagram.com/bobopopo520/" at bounding box center [229, 388] width 86 height 11
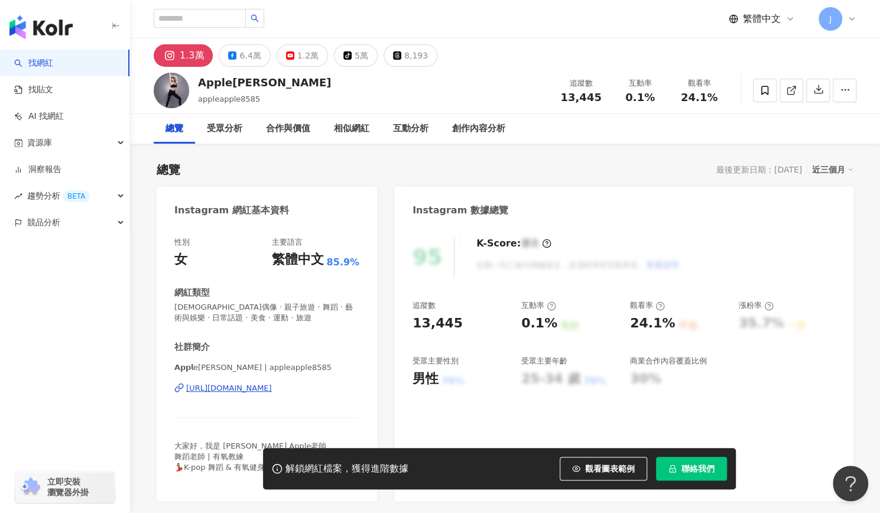
click at [272, 387] on div "https://www.instagram.com/appleapple8585/" at bounding box center [229, 388] width 86 height 11
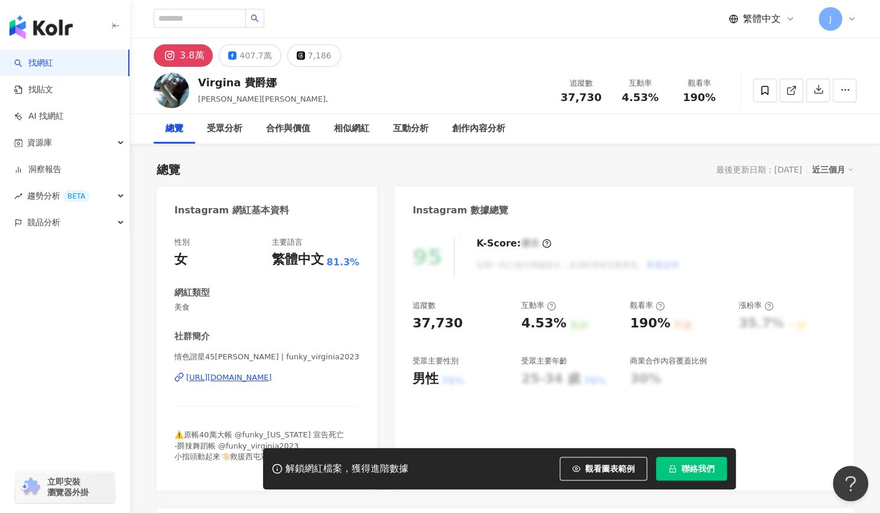
click at [272, 379] on div "[URL][DOMAIN_NAME]" at bounding box center [229, 377] width 86 height 11
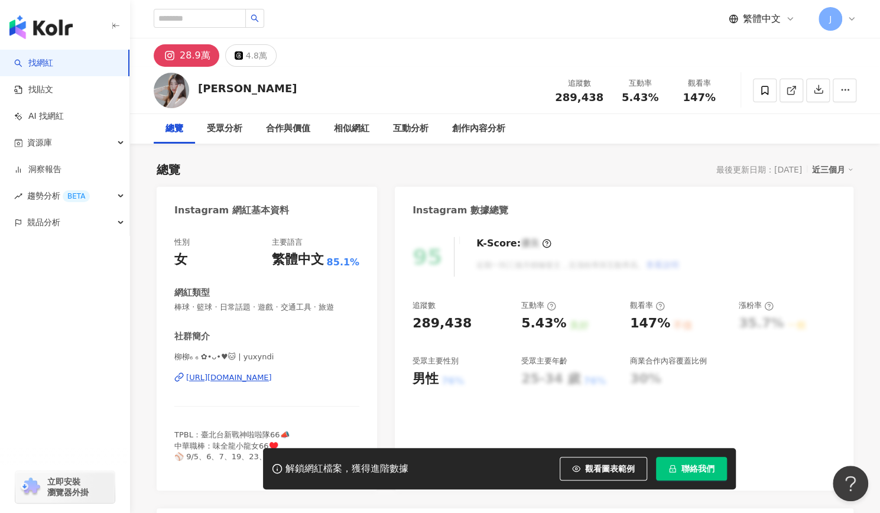
click at [268, 376] on div "[URL][DOMAIN_NAME]" at bounding box center [229, 377] width 86 height 11
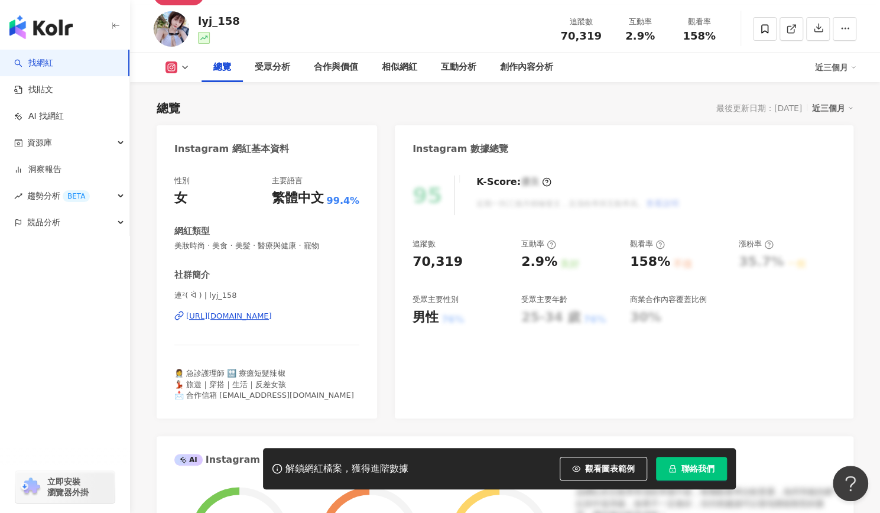
scroll to position [50, 0]
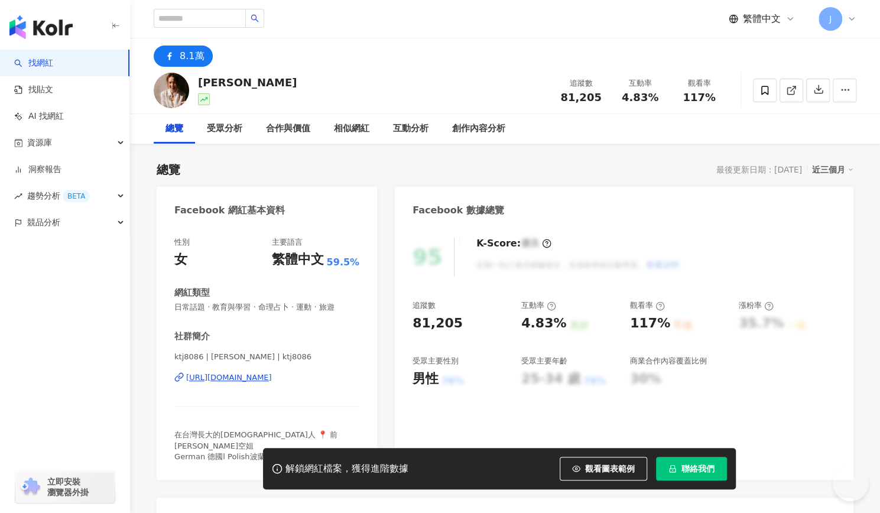
click at [272, 372] on div "[URL][DOMAIN_NAME]" at bounding box center [229, 377] width 86 height 11
